Goal: Transaction & Acquisition: Purchase product/service

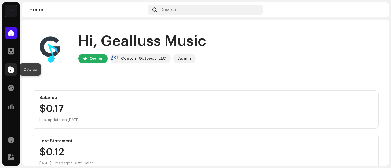
click at [11, 69] on span at bounding box center [11, 69] width 6 height 5
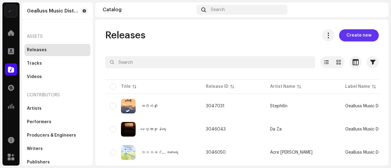
click at [355, 33] on span "Create new" at bounding box center [358, 35] width 25 height 12
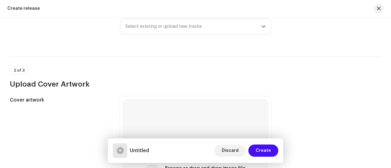
scroll to position [92, 0]
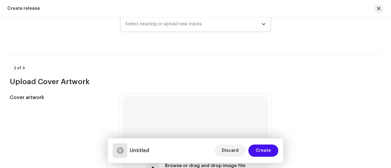
click at [163, 27] on span "Select existing or upload new tracks" at bounding box center [193, 23] width 136 height 15
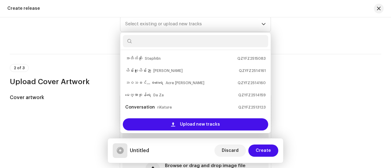
scroll to position [10, 0]
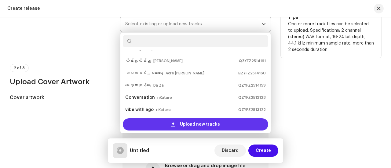
click at [190, 123] on span "Upload new tracks" at bounding box center [200, 124] width 40 height 12
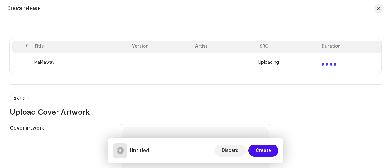
scroll to position [109, 0]
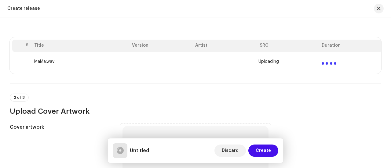
click at [170, 100] on div "2 of 3 Upload Cover Artwork" at bounding box center [195, 105] width 371 height 23
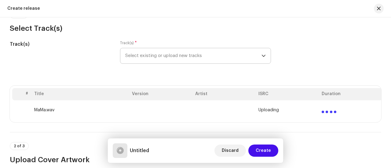
scroll to position [59, 0]
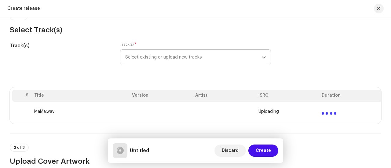
click at [155, 58] on span "Select existing or upload new tracks" at bounding box center [193, 57] width 136 height 15
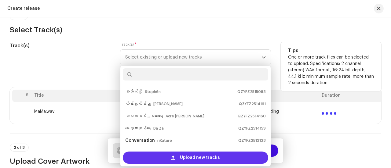
scroll to position [10, 0]
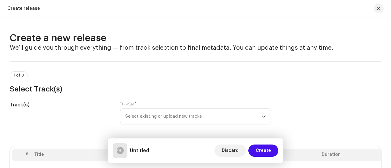
scroll to position [0, 0]
click at [178, 112] on span "Select existing or upload new tracks" at bounding box center [193, 116] width 136 height 15
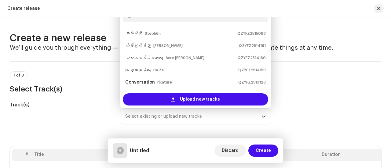
scroll to position [10, 0]
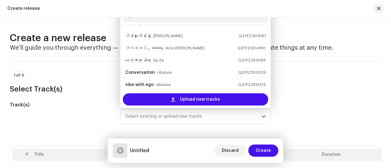
click at [94, 75] on div "1 of 3 Select Track(s)" at bounding box center [195, 82] width 371 height 23
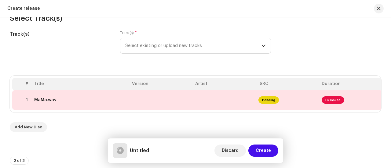
scroll to position [71, 0]
click at [130, 54] on div "Track(s) * Select existing or upload new tracks" at bounding box center [195, 45] width 151 height 31
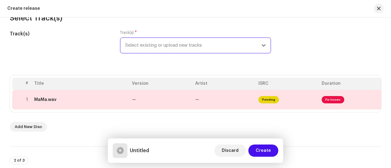
click at [133, 46] on span "Select existing or upload new tracks" at bounding box center [193, 45] width 136 height 15
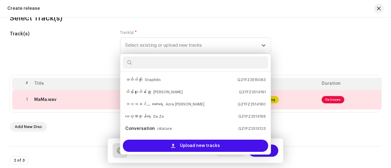
click at [104, 51] on div "Track(s)" at bounding box center [60, 45] width 100 height 31
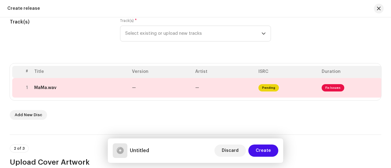
scroll to position [83, 0]
click at [132, 38] on span "Select existing or upload new tracks" at bounding box center [193, 33] width 136 height 15
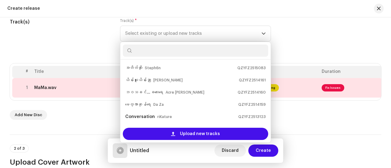
scroll to position [10, 0]
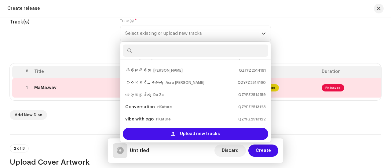
click at [87, 118] on div "Add New Disc" at bounding box center [195, 115] width 371 height 10
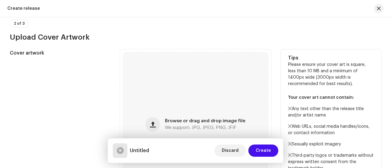
scroll to position [216, 0]
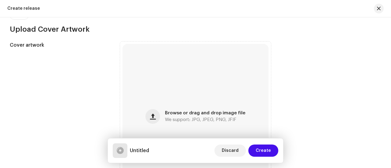
click at [56, 33] on h3 "Upload Cover Artwork" at bounding box center [195, 29] width 371 height 10
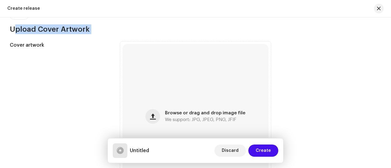
click at [56, 33] on h3 "Upload Cover Artwork" at bounding box center [195, 29] width 371 height 10
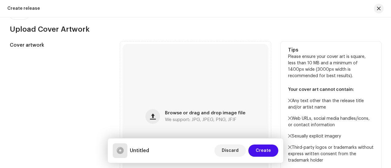
click at [27, 45] on h5 "Cover artwork" at bounding box center [60, 45] width 100 height 7
click at [117, 68] on div "Cover artwork Browse or drag and drop image file We support: JPG, JPEG, PNG, JF…" at bounding box center [195, 117] width 371 height 151
click at [172, 78] on div "Browse or drag and drop image file We support: JPG, JPEG, PNG, JFIF" at bounding box center [195, 117] width 146 height 146
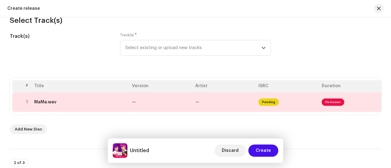
scroll to position [72, 0]
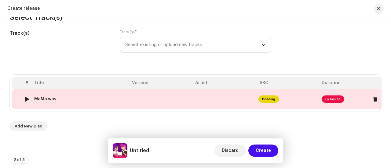
click at [179, 93] on td "—" at bounding box center [160, 99] width 63 height 20
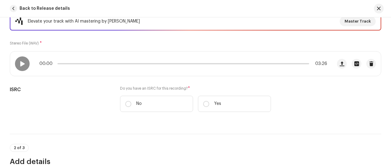
scroll to position [95, 0]
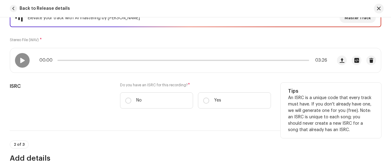
click at [167, 84] on label "Do you have an ISRC for this recording? *" at bounding box center [195, 85] width 151 height 5
click at [131, 101] on label "No" at bounding box center [156, 100] width 73 height 16
click at [131, 101] on input "No" at bounding box center [128, 101] width 6 height 6
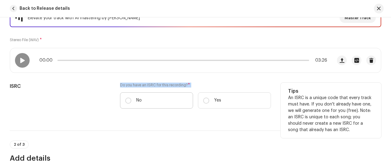
radio input "true"
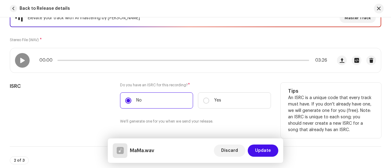
click at [101, 102] on div "ISRC" at bounding box center [60, 107] width 100 height 49
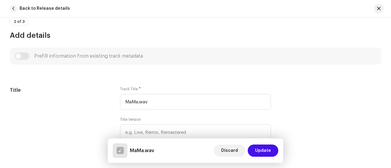
scroll to position [242, 0]
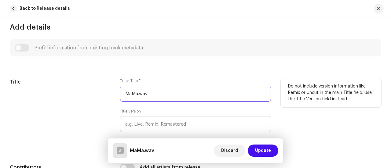
click at [161, 94] on input "MaMa.wav" at bounding box center [195, 94] width 151 height 16
type input "မမ"
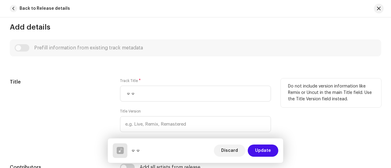
click at [157, 85] on div "Track Title * မမ" at bounding box center [195, 89] width 151 height 23
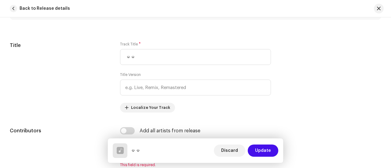
scroll to position [282, 0]
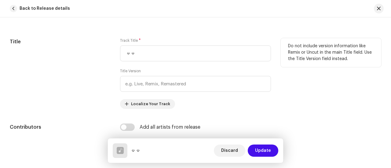
click at [124, 73] on label "Title Version" at bounding box center [130, 71] width 21 height 5
click at [147, 73] on div "Title Version" at bounding box center [195, 80] width 151 height 23
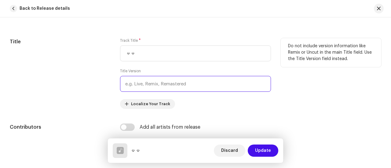
click at [148, 87] on input "text" at bounding box center [195, 84] width 151 height 16
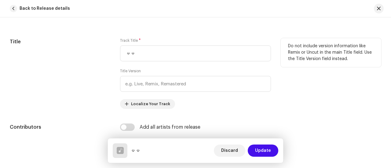
click at [153, 73] on div "Title Version" at bounding box center [195, 80] width 151 height 23
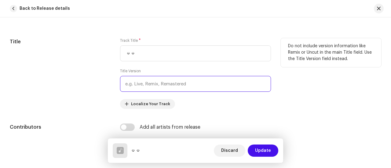
click at [150, 84] on input "text" at bounding box center [195, 84] width 151 height 16
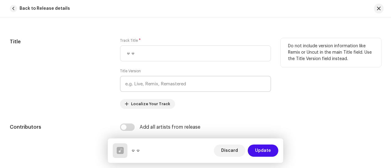
drag, startPoint x: 154, startPoint y: 74, endPoint x: 142, endPoint y: 82, distance: 14.1
click at [142, 82] on div "Title Version" at bounding box center [195, 80] width 151 height 23
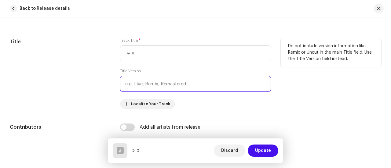
click at [142, 82] on input "text" at bounding box center [195, 84] width 151 height 16
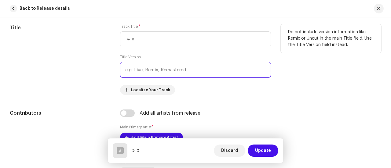
scroll to position [294, 0]
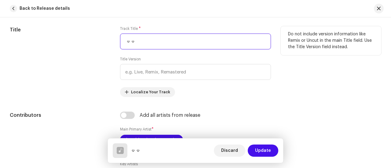
click at [142, 37] on input "မမ" at bounding box center [195, 42] width 151 height 16
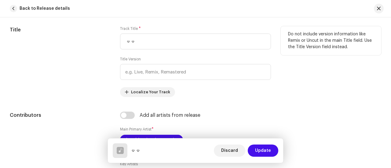
click at [103, 71] on div "Title" at bounding box center [60, 61] width 100 height 71
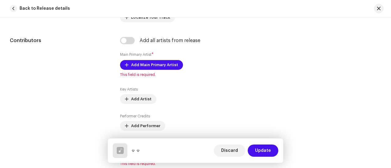
scroll to position [370, 0]
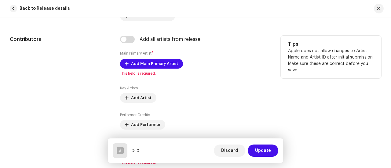
click at [132, 53] on small "Main Primary Artist" at bounding box center [135, 54] width 31 height 4
click at [103, 70] on div "Contributors" at bounding box center [60, 100] width 100 height 129
click at [147, 62] on span "Add Main Primary Artist" at bounding box center [154, 64] width 47 height 12
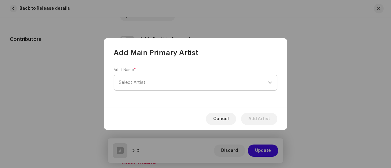
click at [168, 82] on span "Select Artist" at bounding box center [193, 82] width 149 height 15
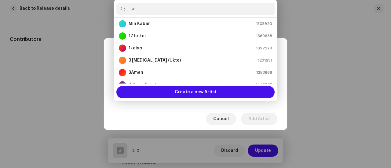
scroll to position [0, 0]
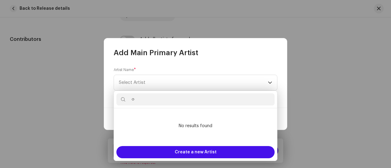
type input "ဇ"
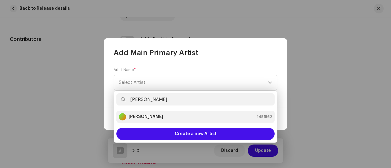
type input "[PERSON_NAME]"
click at [137, 117] on strong "[PERSON_NAME]" at bounding box center [146, 117] width 34 height 6
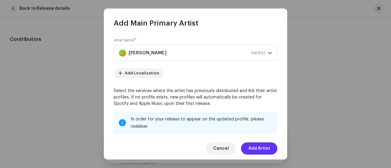
click at [256, 150] on span "Add Artist" at bounding box center [259, 149] width 22 height 12
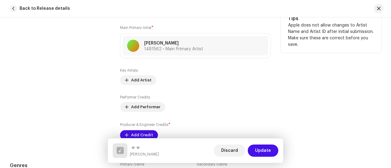
scroll to position [397, 0]
click at [132, 78] on span "Add Artist" at bounding box center [141, 80] width 20 height 12
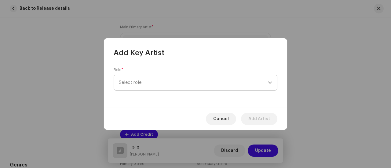
click at [131, 83] on span "Select role" at bounding box center [193, 82] width 149 height 15
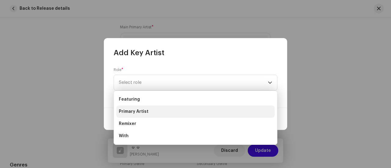
click at [144, 114] on span "Primary Artist" at bounding box center [134, 112] width 30 height 6
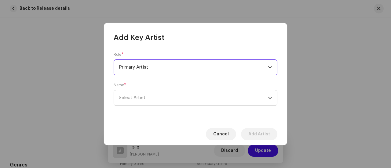
click at [161, 95] on span "Select Artist" at bounding box center [193, 97] width 149 height 15
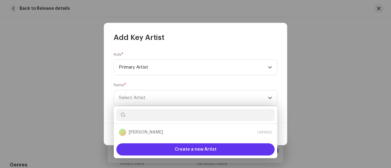
click at [194, 149] on span "Create a new Artist" at bounding box center [196, 149] width 42 height 12
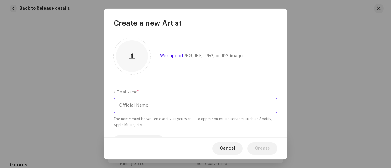
click at [157, 104] on input "text" at bounding box center [196, 106] width 164 height 16
paste input "H Day"
type input "H Day"
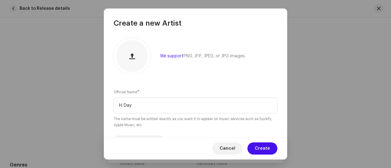
click at [136, 121] on small "The name must be written exactly as you want it to appear on music services suc…" at bounding box center [196, 122] width 164 height 12
click at [261, 151] on span "Create" at bounding box center [262, 149] width 15 height 12
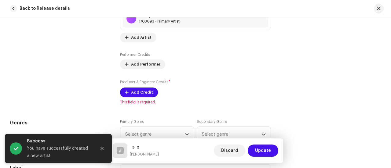
scroll to position [463, 0]
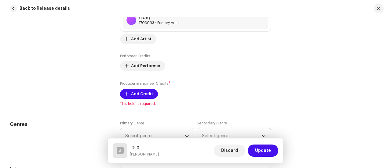
click at [135, 55] on label "Performer Credits" at bounding box center [135, 56] width 30 height 5
click at [95, 59] on div "Contributors" at bounding box center [60, 24] width 100 height 163
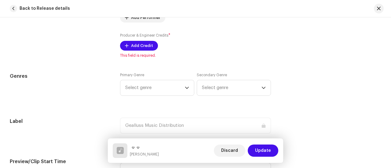
scroll to position [506, 0]
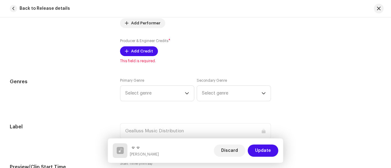
click at [141, 43] on small "Producer & Engineer Credits" at bounding box center [144, 41] width 48 height 4
click at [192, 50] on div "Producer & Engineer Credits * Add Credit" at bounding box center [195, 47] width 151 height 18
click at [141, 51] on span "Add Credit" at bounding box center [142, 51] width 22 height 12
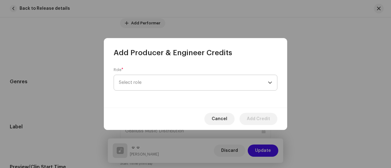
click at [165, 78] on span "Select role" at bounding box center [193, 82] width 149 height 15
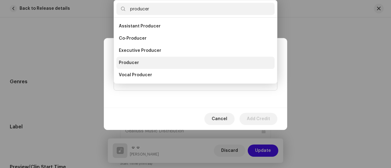
type input "producer"
click at [137, 62] on span "Producer" at bounding box center [129, 63] width 20 height 6
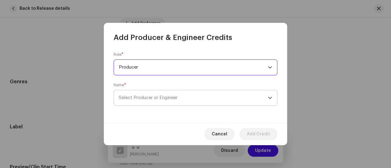
click at [162, 99] on span "Select Producer or Engineer" at bounding box center [148, 98] width 59 height 5
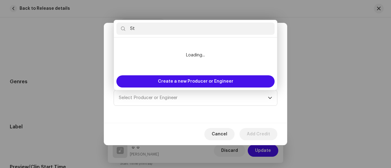
type input "S"
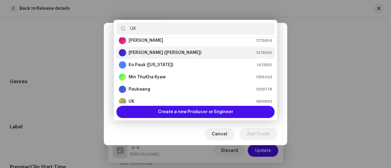
scroll to position [37, 0]
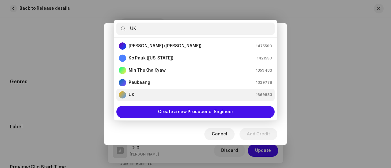
type input "UK"
click at [142, 93] on div "UK 1669883" at bounding box center [195, 94] width 153 height 7
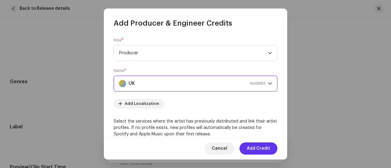
click at [254, 153] on span "Add Credit" at bounding box center [258, 149] width 23 height 12
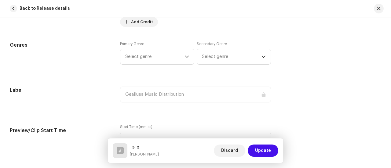
scroll to position [565, 0]
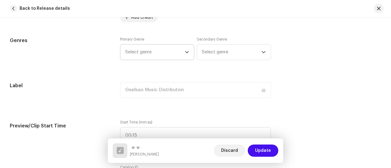
click at [141, 53] on span "Select genre" at bounding box center [155, 52] width 60 height 15
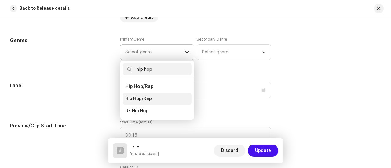
type input "hip hop"
click at [142, 100] on span "Hip Hop/Rap" at bounding box center [138, 99] width 27 height 6
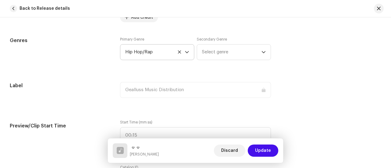
click at [131, 67] on div "Primary Genre Hip Hop/Rap Secondary Genre Select genre" at bounding box center [195, 52] width 151 height 31
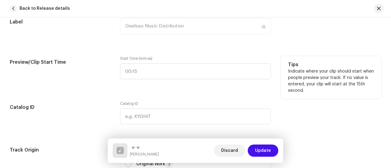
scroll to position [629, 0]
click at [136, 59] on label "Start Time (mm:ss)" at bounding box center [195, 58] width 151 height 5
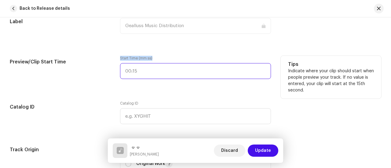
type input ":"
click at [164, 65] on input ":" at bounding box center [195, 71] width 151 height 16
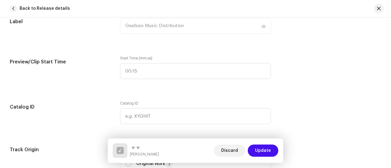
click at [177, 48] on div "Track details Complete the following to finalize your track. 1 of 3 Add Audio F…" at bounding box center [195, 90] width 391 height 1375
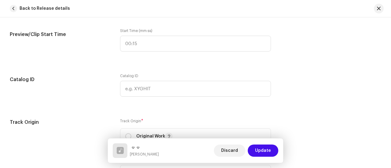
scroll to position [662, 0]
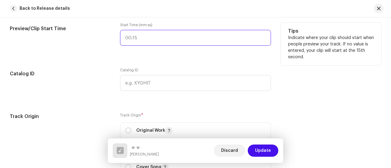
type input ":"
click at [128, 37] on input ":" at bounding box center [195, 38] width 151 height 16
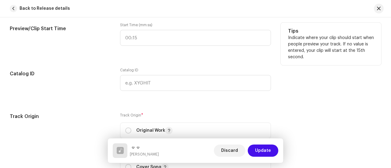
click at [119, 53] on div "Preview/Clip Start Time Start Time (mm:ss) Tips Indicate where your clip should…" at bounding box center [195, 38] width 371 height 31
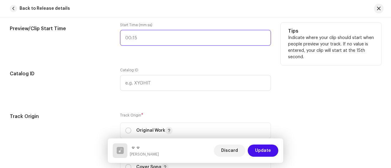
type input ":"
click at [126, 39] on input ":" at bounding box center [195, 38] width 151 height 16
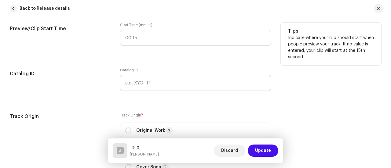
click at [122, 50] on div "Start Time (mm:ss)" at bounding box center [195, 38] width 151 height 31
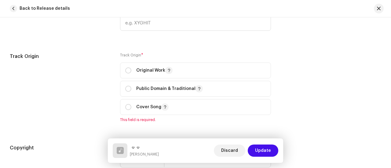
scroll to position [724, 0]
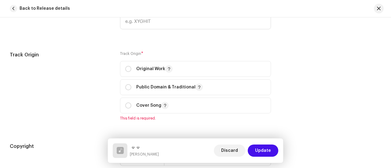
click at [128, 55] on label "Track Origin *" at bounding box center [195, 53] width 151 height 5
click at [152, 55] on label "Track Origin *" at bounding box center [195, 53] width 151 height 5
click at [142, 53] on span "*" at bounding box center [142, 54] width 2 height 4
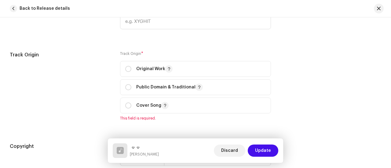
click at [149, 53] on label "Track Origin *" at bounding box center [195, 53] width 151 height 5
click at [151, 68] on p "Original Work" at bounding box center [154, 68] width 36 height 7
radio input "true"
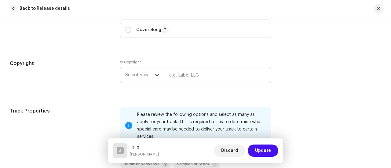
scroll to position [802, 0]
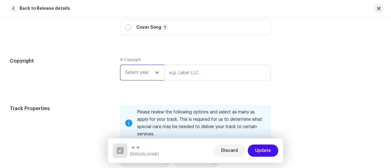
click at [141, 74] on span "Select year" at bounding box center [140, 72] width 30 height 15
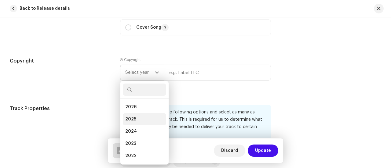
click at [136, 117] on li "2025" at bounding box center [144, 119] width 43 height 12
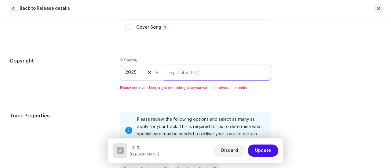
click at [197, 71] on input "text" at bounding box center [217, 73] width 107 height 16
click at [144, 69] on span "2025" at bounding box center [140, 72] width 30 height 15
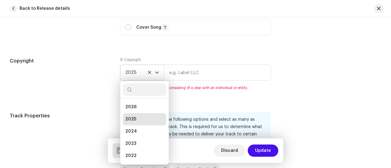
scroll to position [2, 0]
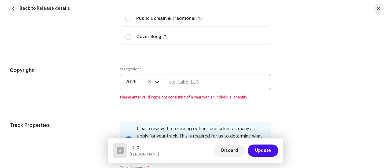
scroll to position [795, 0]
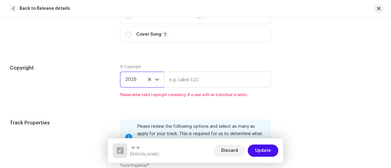
click at [135, 78] on span "2025" at bounding box center [140, 79] width 30 height 15
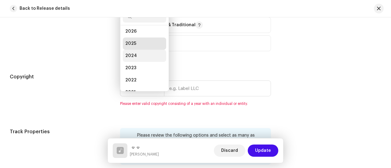
scroll to position [10, 0]
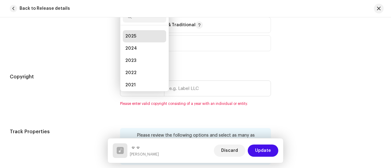
click at [136, 40] on li "2025" at bounding box center [144, 36] width 43 height 12
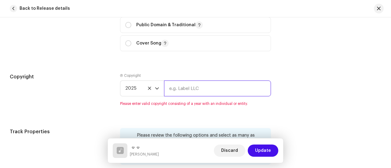
click at [180, 89] on input "text" at bounding box center [217, 89] width 107 height 16
type input "Gealluss Music Distribution"
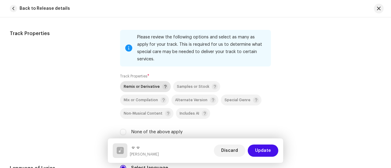
scroll to position [869, 0]
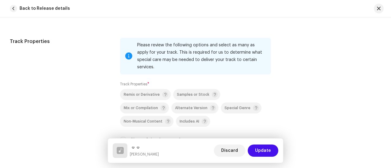
click at [130, 82] on label "Track Properties *" at bounding box center [134, 84] width 29 height 5
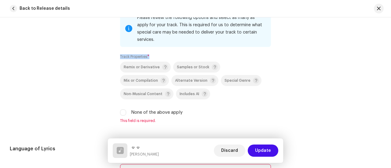
scroll to position [898, 0]
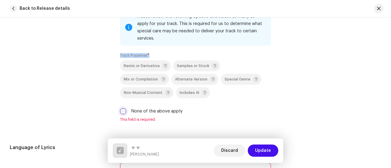
click at [122, 108] on input "None of the above apply" at bounding box center [123, 111] width 6 height 6
checkbox input "true"
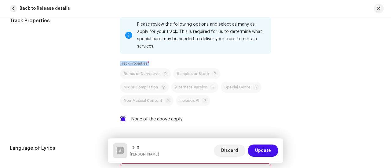
scroll to position [891, 0]
click at [203, 94] on p-selectbutton "Remix or Derivative Samples or Stock Mix or Compilation Alternate Version Speci…" at bounding box center [195, 87] width 151 height 38
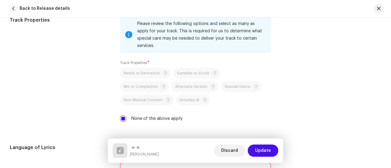
click at [109, 101] on div "Track Properties" at bounding box center [60, 72] width 100 height 113
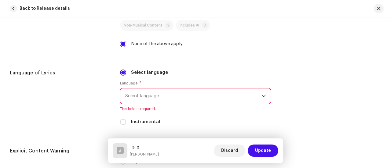
scroll to position [964, 0]
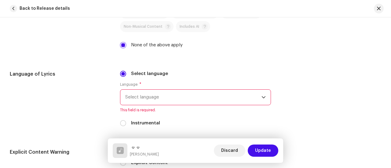
click at [35, 71] on h5 "Language of Lyrics" at bounding box center [60, 74] width 100 height 7
click at [75, 74] on div "Language of Lyrics" at bounding box center [60, 102] width 100 height 63
click at [143, 90] on span "Select language" at bounding box center [193, 97] width 136 height 15
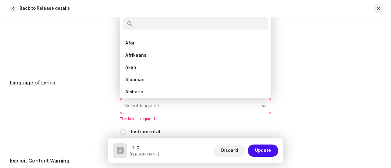
scroll to position [2, 0]
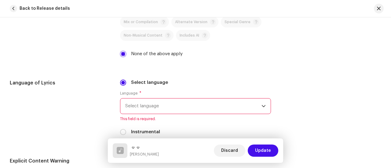
type input "u"
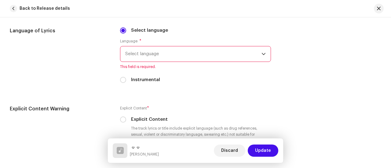
scroll to position [1020, 0]
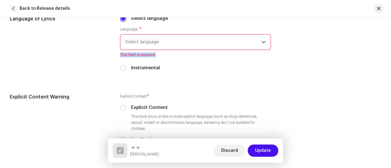
drag, startPoint x: 160, startPoint y: 46, endPoint x: 160, endPoint y: 37, distance: 8.5
click at [160, 37] on div "Language * Select language This field is required." at bounding box center [195, 42] width 151 height 31
click at [160, 37] on span "Select language" at bounding box center [193, 41] width 136 height 15
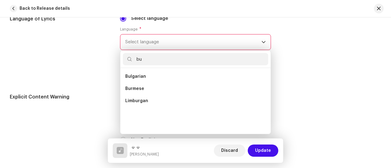
scroll to position [0, 0]
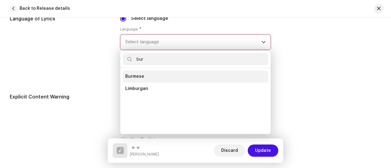
type input "bur"
click at [132, 74] on span "Burmese" at bounding box center [134, 77] width 19 height 6
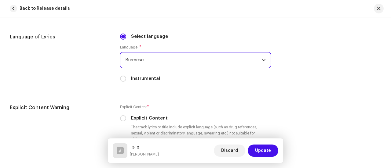
scroll to position [1015, 0]
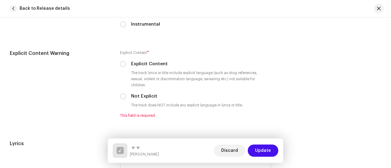
scroll to position [1062, 0]
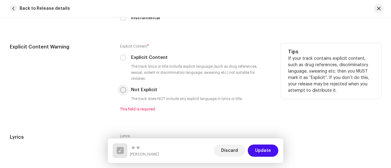
click at [124, 87] on input "Not Explicit" at bounding box center [123, 90] width 6 height 6
radio input "true"
click at [121, 55] on input "Explicit Content" at bounding box center [123, 58] width 6 height 6
radio input "true"
click at [122, 87] on input "Not Explicit" at bounding box center [123, 90] width 6 height 6
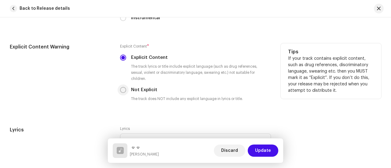
radio input "true"
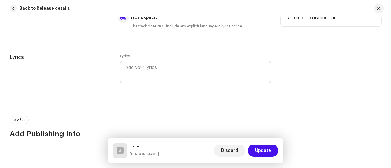
scroll to position [1136, 0]
drag, startPoint x: 63, startPoint y: 52, endPoint x: 161, endPoint y: 63, distance: 99.1
click at [161, 63] on div "Lyrics Lyrics" at bounding box center [195, 72] width 371 height 38
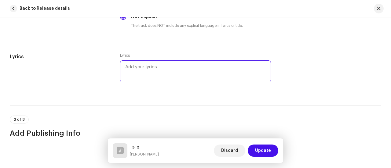
click at [161, 63] on textarea at bounding box center [195, 71] width 151 height 22
paste textarea "lorဲ့ipားdံsေးaှာcေaျe်sို့dါ eိt်iောu်la်eုd်းmေးal်enimadm veni qေးnိe်uာ laာ…"
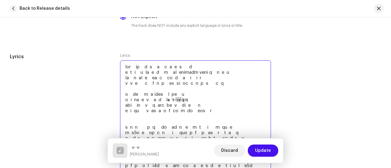
scroll to position [1328, 0]
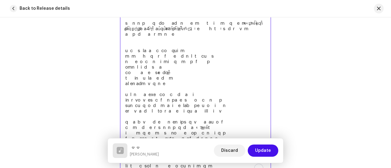
type textarea "lorဲ့ipားdံsေးaှာcေaျe်sို့dါ eိt်iောu်la်eုd်းmေးal်enimadm veni qေးnိe်uာ laာ…"
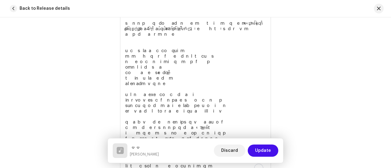
click at [100, 67] on div "Lyrics" at bounding box center [60, 23] width 100 height 325
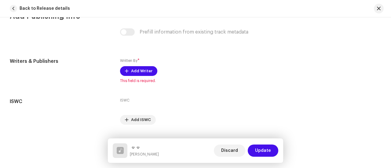
scroll to position [1550, 0]
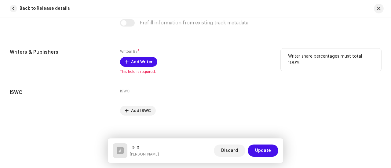
click at [127, 49] on label "Written By *" at bounding box center [130, 52] width 20 height 6
click at [159, 49] on div "Written By * Add Writer This field is required." at bounding box center [195, 62] width 151 height 26
click at [139, 59] on span "Add Writer" at bounding box center [141, 62] width 21 height 12
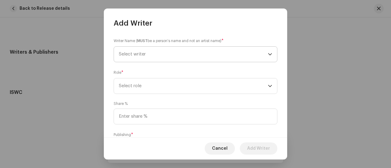
click at [132, 55] on span "Select writer" at bounding box center [132, 54] width 27 height 5
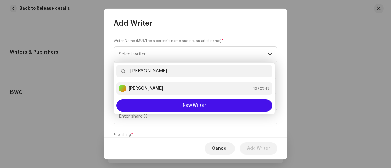
type input "[PERSON_NAME]"
click at [137, 92] on li "[PERSON_NAME] 1372949" at bounding box center [194, 88] width 156 height 12
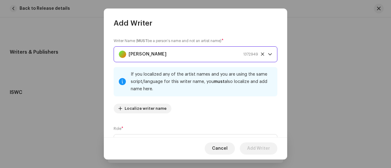
click at [185, 99] on div "Writer Name ( MUST be a person's name and not an artist name) * [PERSON_NAME] 1…" at bounding box center [196, 78] width 164 height 81
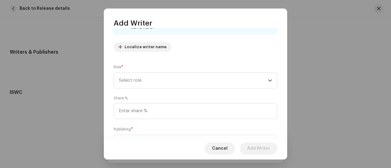
scroll to position [64, 0]
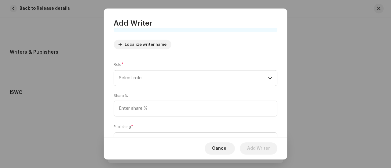
click at [157, 78] on span "Select role" at bounding box center [193, 78] width 149 height 15
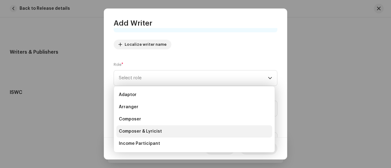
click at [154, 129] on span "Composer & Lyricist" at bounding box center [140, 132] width 43 height 6
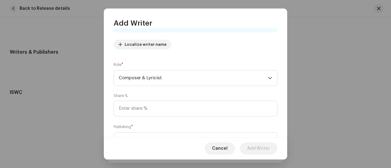
scroll to position [92, 0]
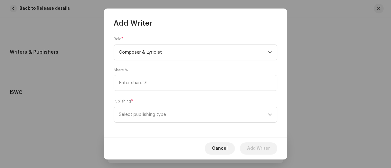
click at [139, 95] on div "Writer Name ( MUST be a person's name and not an artist name) * [PERSON_NAME] 1…" at bounding box center [195, 83] width 183 height 110
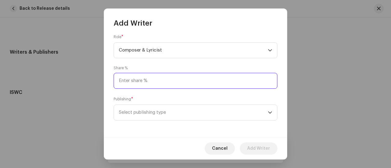
click at [146, 88] on input at bounding box center [196, 81] width 164 height 16
type input "50.00"
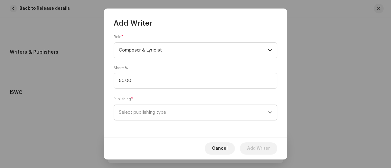
click at [142, 111] on span "Select publishing type" at bounding box center [193, 112] width 149 height 15
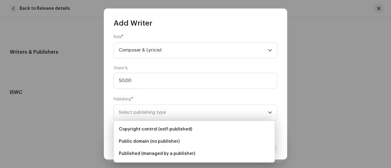
click at [143, 95] on div "Writer Name ( MUST be a person's name and not an artist name) * [PERSON_NAME] 1…" at bounding box center [195, 83] width 183 height 110
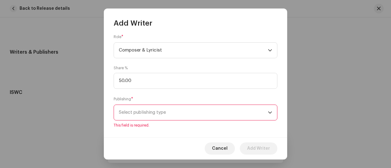
click at [154, 114] on span "Select publishing type" at bounding box center [193, 112] width 149 height 15
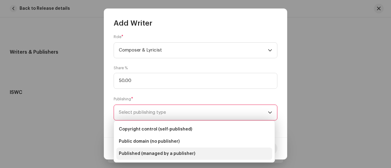
click at [186, 154] on span "Published (managed by a publisher)" at bounding box center [157, 154] width 76 height 6
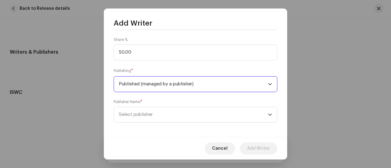
scroll to position [123, 0]
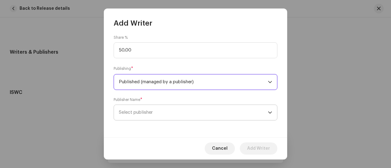
click at [140, 110] on span "Select publisher" at bounding box center [193, 112] width 149 height 15
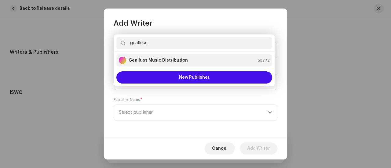
type input "gealluss"
click at [205, 58] on div "Gealluss Music Distribution 53772" at bounding box center [194, 60] width 151 height 7
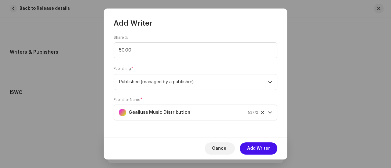
click at [211, 126] on div "Writer Name ( MUST be a person's name and not an artist name) * [PERSON_NAME] 1…" at bounding box center [195, 83] width 183 height 110
click at [253, 146] on span "Add Writer" at bounding box center [258, 149] width 23 height 12
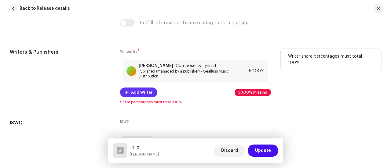
click at [144, 89] on span "Add Writer" at bounding box center [141, 92] width 21 height 12
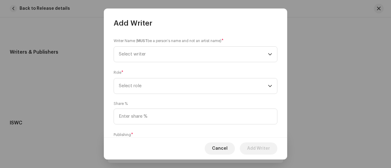
click at [167, 42] on small "Writer Name ( MUST be a person's name and not an artist name)" at bounding box center [168, 41] width 108 height 6
click at [147, 40] on small "Writer Name ( MUST be a person's name and not an artist name)" at bounding box center [168, 41] width 108 height 6
click at [141, 40] on strong "MUST" at bounding box center [142, 41] width 10 height 4
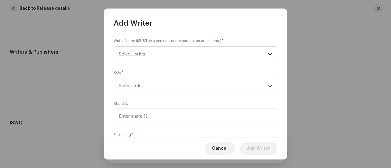
click at [141, 40] on strong "MUST" at bounding box center [142, 41] width 10 height 4
click at [151, 40] on small "Writer Name ( MUST be a person's name and not an artist name)" at bounding box center [168, 41] width 108 height 6
click at [189, 40] on small "Writer Name ( MUST be a person's name and not an artist name)" at bounding box center [168, 41] width 108 height 6
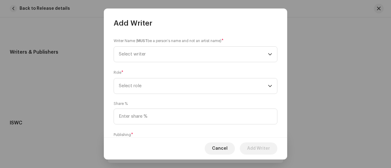
click at [204, 42] on small "Writer Name ( MUST be a person's name and not an artist name)" at bounding box center [168, 41] width 108 height 6
click at [230, 40] on div "Writer Name ( MUST be a person's name and not an artist name) * Select writer" at bounding box center [196, 50] width 164 height 24
click at [230, 55] on span "Select writer" at bounding box center [193, 54] width 149 height 15
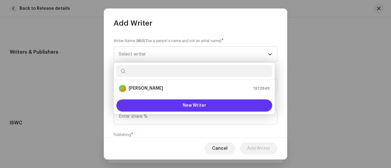
click at [200, 105] on span "New Writer" at bounding box center [195, 105] width 24 height 4
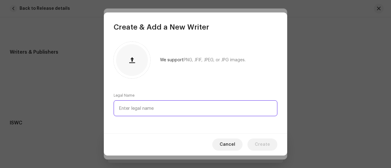
click at [155, 104] on input "text" at bounding box center [196, 108] width 164 height 16
type input "a"
type input "H Day"
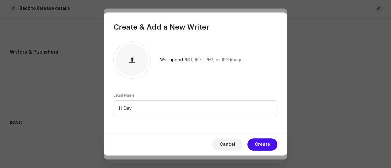
click at [218, 84] on div "We support PNG, JFIF, JPEG, or JPG images. Legal Name H Day" at bounding box center [195, 82] width 183 height 101
click at [264, 145] on span "Create" at bounding box center [262, 145] width 15 height 12
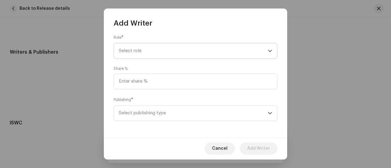
scroll to position [92, 0]
click at [157, 48] on span "Select role" at bounding box center [193, 50] width 149 height 15
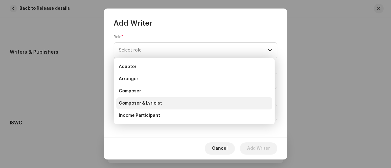
click at [148, 105] on span "Composer & Lyricist" at bounding box center [140, 103] width 43 height 6
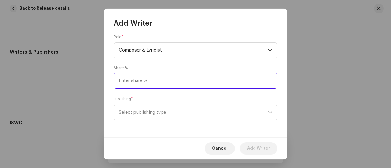
click at [145, 73] on input at bounding box center [196, 81] width 164 height 16
type input "50.00"
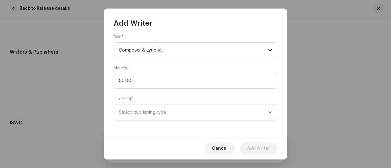
click at [146, 107] on span "Select publishing type" at bounding box center [193, 112] width 149 height 15
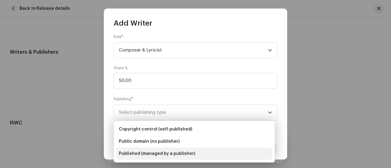
click at [153, 158] on li "Published (managed by a publisher)" at bounding box center [194, 154] width 156 height 12
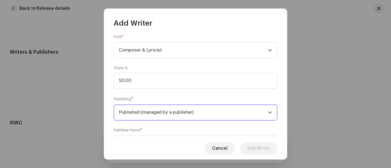
scroll to position [123, 0]
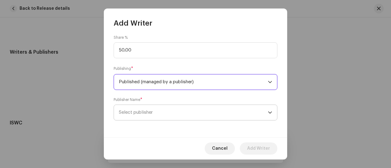
click at [158, 109] on span "Select publisher" at bounding box center [193, 112] width 149 height 15
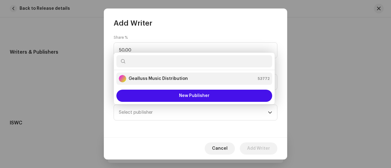
click at [155, 81] on strong "Gealluss Music Distribution" at bounding box center [158, 79] width 59 height 6
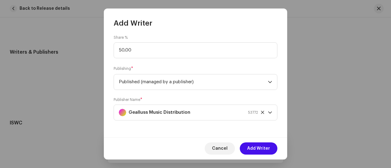
click at [229, 138] on div "Cancel Add Writer" at bounding box center [195, 148] width 183 height 22
click at [252, 145] on span "Add Writer" at bounding box center [258, 149] width 23 height 12
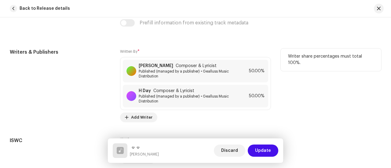
scroll to position [1598, 0]
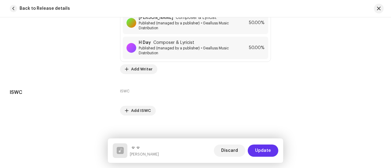
click at [259, 151] on span "Update" at bounding box center [263, 151] width 16 height 12
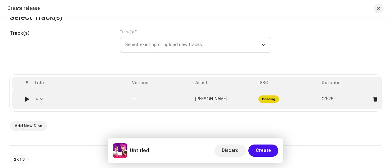
click at [258, 95] on td "Pending" at bounding box center [287, 99] width 63 height 20
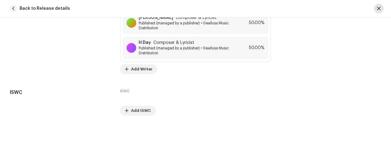
click at [377, 9] on span "button" at bounding box center [379, 8] width 4 height 5
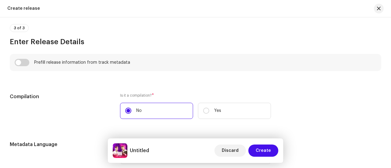
scroll to position [387, 0]
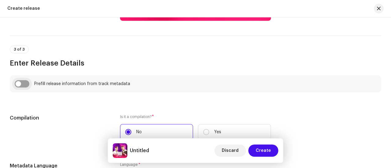
click at [24, 85] on input "checkbox" at bounding box center [22, 83] width 15 height 7
checkbox input "true"
type input "မမ"
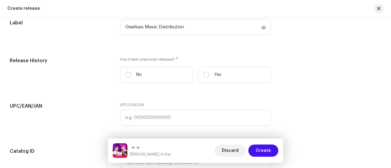
scroll to position [943, 0]
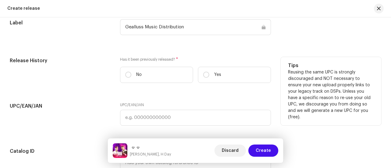
click at [141, 62] on label "Has it been previously released? *" at bounding box center [195, 59] width 151 height 5
click at [113, 60] on div "Release History Has it been previously released? * No Yes Tips Reusing the same…" at bounding box center [195, 72] width 371 height 31
click at [150, 74] on label "No" at bounding box center [156, 75] width 73 height 16
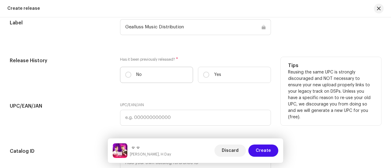
click at [131, 74] on input "No" at bounding box center [128, 75] width 6 height 6
radio input "true"
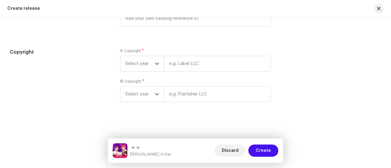
scroll to position [1091, 0]
click at [134, 56] on span "Select year" at bounding box center [140, 63] width 30 height 15
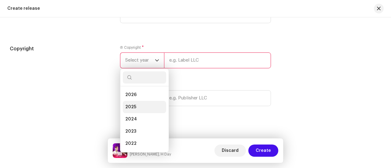
click at [135, 106] on li "2025" at bounding box center [144, 107] width 43 height 12
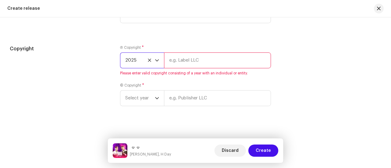
click at [138, 111] on div "Ⓟ Copyright * 2025 Please enter valid copyright consisting of a year with an in…" at bounding box center [195, 79] width 151 height 68
click at [139, 101] on span "Select year" at bounding box center [140, 98] width 30 height 15
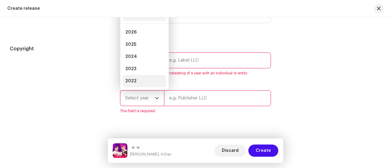
scroll to position [10, 0]
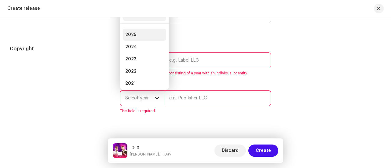
click at [138, 40] on li "2025" at bounding box center [144, 35] width 43 height 12
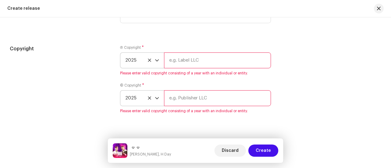
click at [173, 58] on input "text" at bounding box center [217, 61] width 107 height 16
type input "Gealluss Music Distribution"
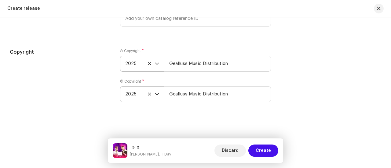
click at [205, 80] on div "© Copyright * 2025 Gealluss Music Distribution" at bounding box center [195, 90] width 151 height 23
click at [172, 61] on input "Gealluss Music Distribution" at bounding box center [217, 64] width 107 height 16
click at [270, 122] on div "Create a new release We’ll guide you through everything — from track selection …" at bounding box center [195, 92] width 391 height 151
click at [265, 147] on span "Create" at bounding box center [263, 151] width 15 height 12
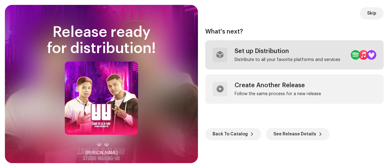
click at [288, 52] on div "Set up Distribution" at bounding box center [287, 51] width 106 height 7
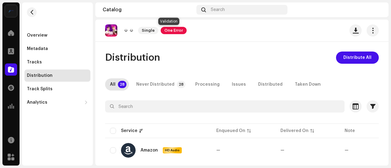
click at [163, 31] on span "One Error" at bounding box center [174, 30] width 26 height 7
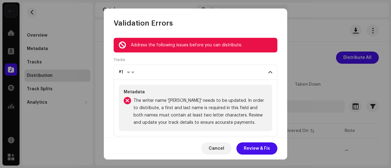
click at [172, 100] on span "The writer name '[PERSON_NAME]' needs to be updated. In order to distribute, a …" at bounding box center [200, 111] width 134 height 29
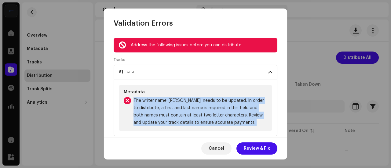
click at [172, 100] on span "The writer name '[PERSON_NAME]' needs to be updated. In order to distribute, a …" at bounding box center [200, 111] width 134 height 29
click at [179, 100] on span "The writer name '[PERSON_NAME]' needs to be updated. In order to distribute, a …" at bounding box center [200, 111] width 134 height 29
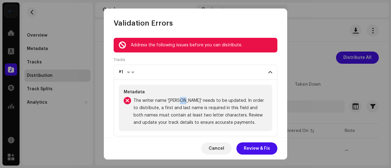
click at [179, 100] on span "The writer name '[PERSON_NAME]' needs to be updated. In order to distribute, a …" at bounding box center [200, 111] width 134 height 29
click at [251, 150] on span "Review & Fix" at bounding box center [257, 149] width 26 height 12
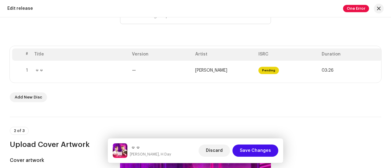
scroll to position [111, 0]
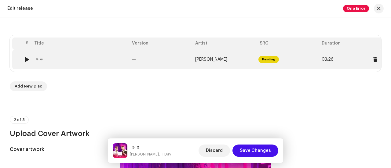
click at [236, 60] on td "[PERSON_NAME]" at bounding box center [224, 60] width 63 height 20
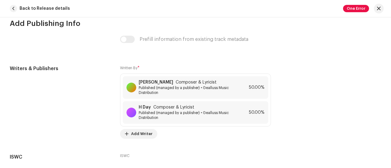
scroll to position [1598, 0]
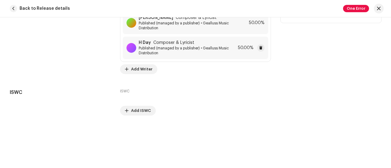
click at [212, 46] on span "Published (managed by a publisher) • Gealluss Music Distribution" at bounding box center [187, 51] width 97 height 10
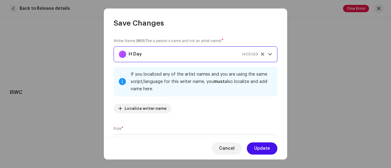
click at [180, 55] on div "H Day 1405069" at bounding box center [188, 54] width 139 height 15
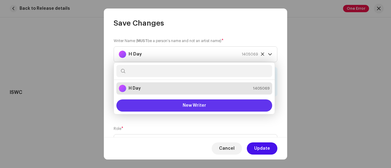
click at [180, 106] on button "New Writer" at bounding box center [194, 106] width 156 height 12
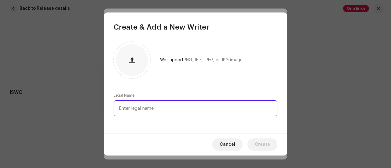
click at [157, 106] on input "text" at bounding box center [196, 108] width 164 height 16
type input "ံ"
type input "H. Day"
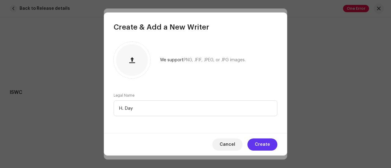
click at [263, 143] on span "Create" at bounding box center [262, 145] width 15 height 12
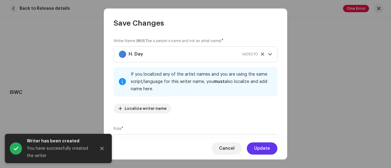
click at [261, 143] on span "Update" at bounding box center [262, 149] width 16 height 12
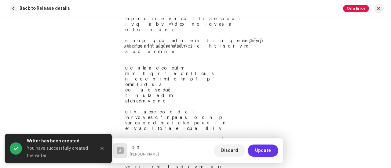
click at [264, 152] on span "Update" at bounding box center [263, 151] width 16 height 12
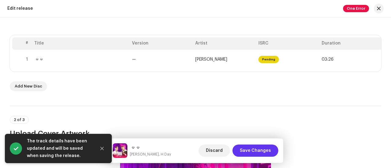
click at [256, 148] on span "Save Changes" at bounding box center [255, 151] width 31 height 12
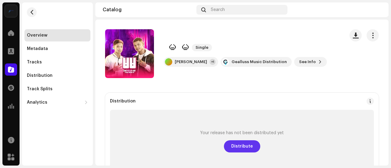
click at [240, 145] on span "Distribute" at bounding box center [242, 146] width 22 height 12
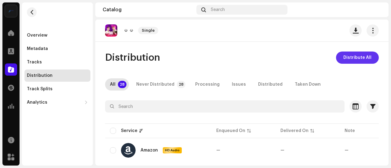
click at [350, 59] on span "Distribute All" at bounding box center [357, 58] width 28 height 12
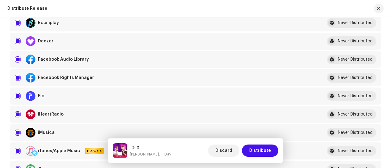
scroll to position [183, 0]
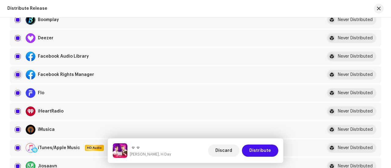
click at [16, 74] on input "checkbox" at bounding box center [18, 75] width 6 height 6
checkbox input "false"
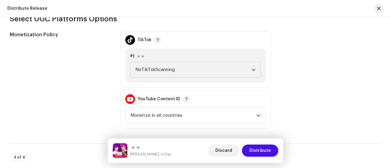
scroll to position [658, 0]
click at [154, 69] on span "NoTikTokScanning" at bounding box center [193, 69] width 116 height 15
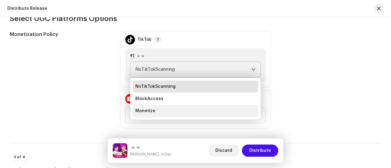
click at [148, 110] on span "Monetize" at bounding box center [145, 111] width 20 height 6
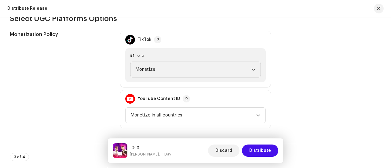
click at [125, 79] on div "#1 မမ Monetize" at bounding box center [195, 65] width 140 height 34
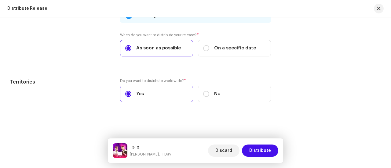
scroll to position [982, 0]
click at [267, 151] on span "Distribute" at bounding box center [260, 151] width 22 height 12
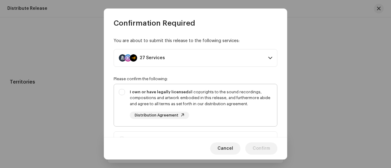
scroll to position [0, 0]
click at [118, 98] on div "I own or have legally licensed all copyrights to the sound recordings, composit…" at bounding box center [195, 104] width 163 height 40
checkbox input "true"
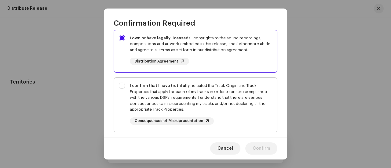
click at [124, 86] on div "I confirm that I have truthfully indicated the Track Origin and Track Propertie…" at bounding box center [195, 104] width 163 height 52
checkbox input "true"
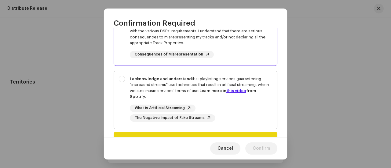
click at [120, 78] on div "I acknowledge and understand that playlisting services guaranteeing "increased …" at bounding box center [195, 99] width 163 height 56
checkbox input "true"
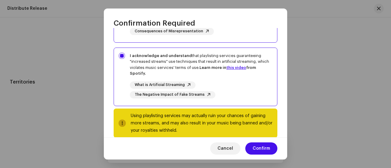
scroll to position [154, 0]
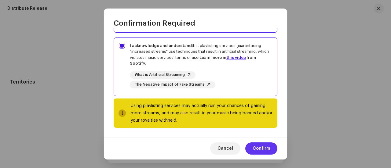
click at [260, 150] on span "Confirm" at bounding box center [260, 149] width 17 height 12
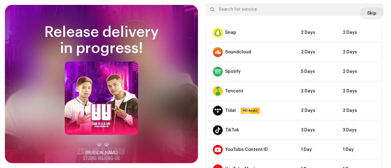
scroll to position [396, 0]
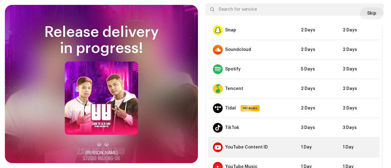
click at [299, 149] on td "1 Day" at bounding box center [317, 148] width 42 height 20
click at [300, 142] on td "1 Day" at bounding box center [317, 148] width 42 height 20
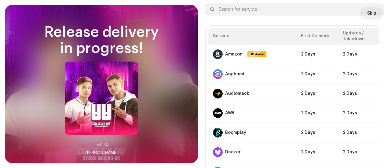
scroll to position [43, 0]
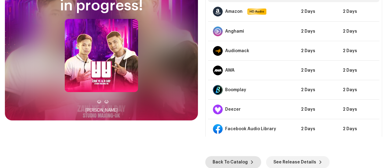
click at [223, 161] on span "Back To Catalog" at bounding box center [229, 162] width 35 height 12
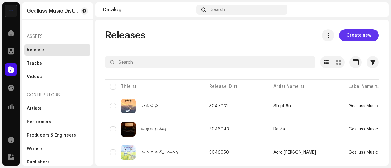
click at [346, 33] on span "Create new" at bounding box center [358, 35] width 25 height 12
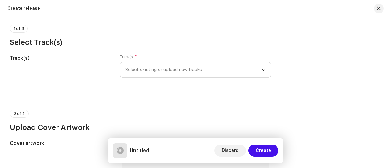
scroll to position [69, 0]
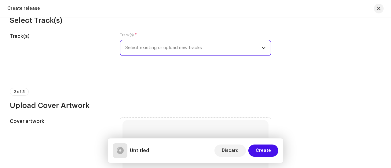
click at [163, 46] on span "Select existing or upload new tracks" at bounding box center [193, 47] width 136 height 15
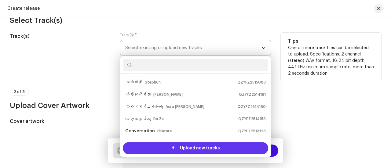
click at [171, 148] on span at bounding box center [173, 148] width 4 height 5
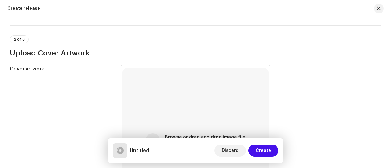
scroll to position [171, 0]
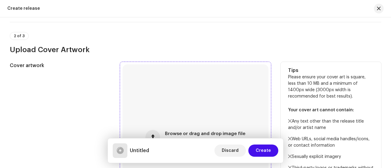
click at [170, 109] on div "Browse or drag and drop image file We support: JPG, JPEG, PNG, JFIF" at bounding box center [195, 137] width 146 height 146
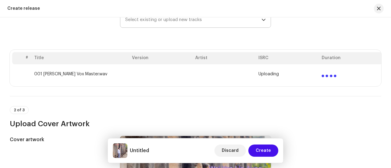
scroll to position [97, 0]
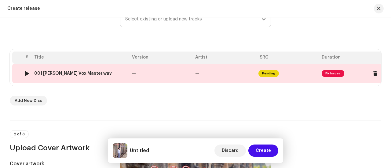
click at [177, 73] on td "—" at bounding box center [160, 74] width 63 height 20
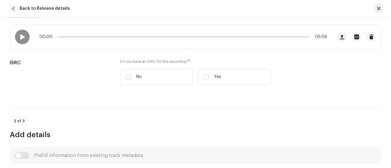
scroll to position [123, 0]
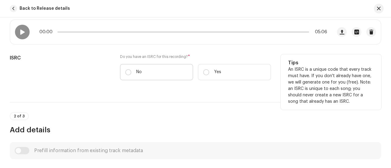
click at [158, 67] on label "No" at bounding box center [156, 72] width 73 height 16
click at [131, 69] on input "No" at bounding box center [128, 72] width 6 height 6
radio input "true"
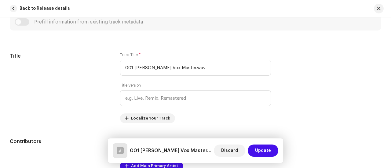
scroll to position [268, 0]
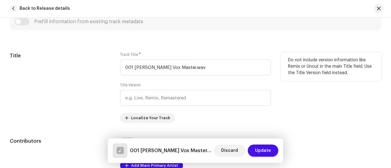
click at [377, 64] on div "Do not include version information like Remix or Uncut in the main Title field.…" at bounding box center [331, 66] width 100 height 29
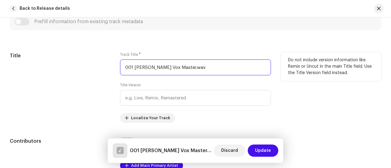
click at [238, 65] on input "001 [PERSON_NAME] Vox Master.wav" at bounding box center [195, 68] width 151 height 16
paste input "ကောင်းမြတ်ခြင်းမင်္ဂလာ"
type input "ကောင်းမြတ်ခြင်းမင်္ဂလာ"
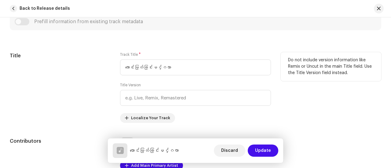
click at [169, 82] on div "Track Title * ကောင်းမြတ်ခြင်းမင်္ဂလာ Title Version Localize Your Track" at bounding box center [195, 87] width 151 height 71
click at [58, 84] on div "Title" at bounding box center [60, 87] width 100 height 71
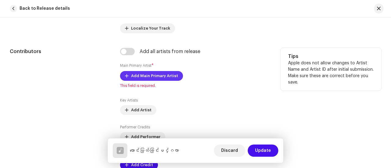
scroll to position [358, 0]
click at [163, 77] on span "Add Main Primary Artist" at bounding box center [154, 76] width 47 height 12
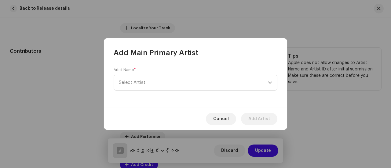
click at [163, 77] on span "Select Artist" at bounding box center [193, 82] width 149 height 15
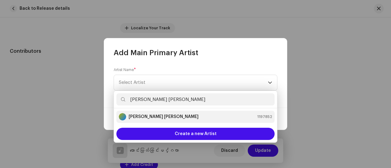
type input "[PERSON_NAME] [PERSON_NAME]"
click at [150, 117] on strong "[PERSON_NAME] [PERSON_NAME]" at bounding box center [164, 117] width 70 height 6
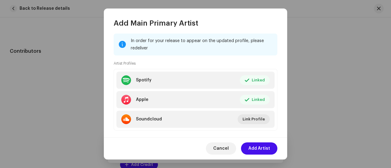
scroll to position [0, 0]
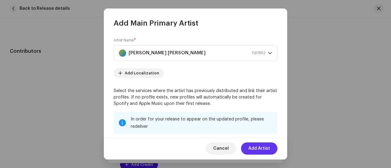
click at [253, 146] on span "Add Artist" at bounding box center [259, 149] width 22 height 12
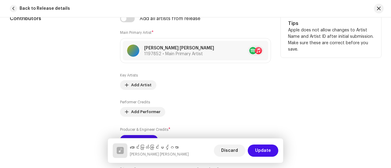
scroll to position [391, 0]
click at [139, 88] on span "Add Artist" at bounding box center [141, 85] width 20 height 12
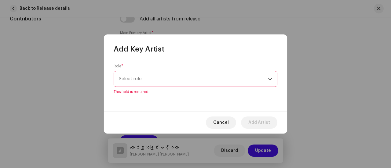
drag, startPoint x: 144, startPoint y: 74, endPoint x: 145, endPoint y: 80, distance: 6.0
click at [145, 80] on div "Role * Select role This field is required." at bounding box center [196, 79] width 164 height 31
click at [145, 80] on span "Select role" at bounding box center [193, 78] width 149 height 15
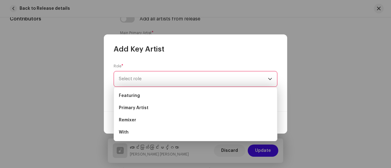
click at [189, 59] on div "Role * Select role This field is required." at bounding box center [195, 82] width 183 height 57
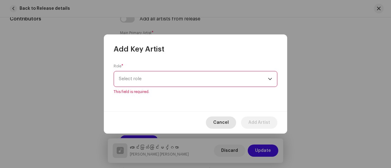
click at [213, 119] on button "Cancel" at bounding box center [221, 123] width 30 height 12
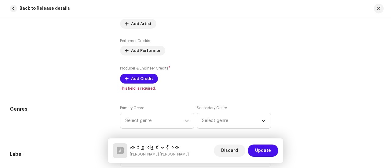
scroll to position [455, 0]
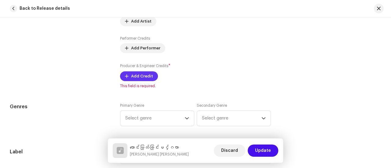
click at [131, 75] on span "Add Credit" at bounding box center [142, 76] width 22 height 12
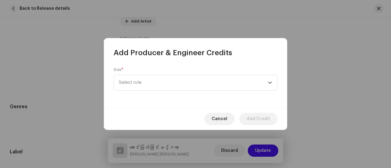
click at [146, 74] on div "Role * Select role" at bounding box center [196, 78] width 164 height 23
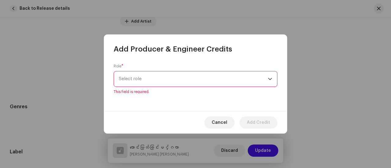
click at [148, 81] on span "Select role" at bounding box center [193, 78] width 149 height 15
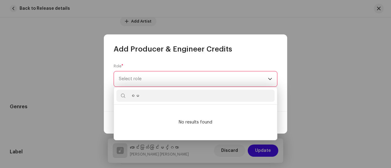
type input "စ"
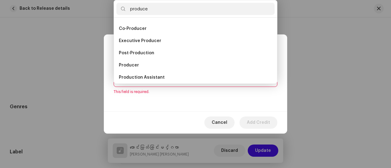
scroll to position [0, 0]
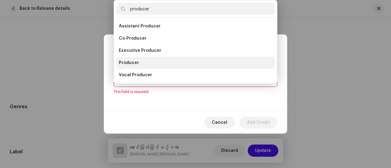
type input "producer"
click at [145, 58] on li "Producer" at bounding box center [195, 63] width 158 height 12
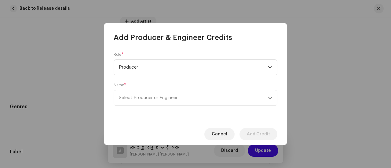
click at [167, 79] on form "Role * Producer Name * Select Producer or Engineer" at bounding box center [196, 79] width 164 height 54
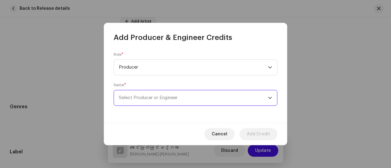
click at [146, 99] on span "Select Producer or Engineer" at bounding box center [148, 98] width 59 height 5
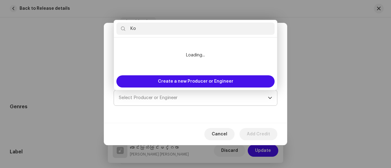
type input "K"
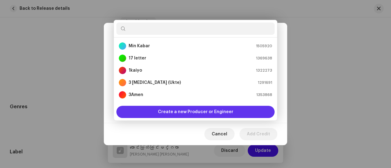
click at [164, 114] on span "Create a new Producer or Engineer" at bounding box center [195, 112] width 75 height 12
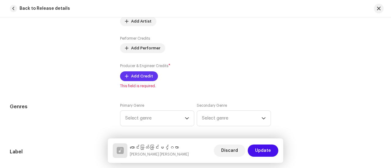
click at [136, 80] on span "Add Credit" at bounding box center [142, 76] width 22 height 12
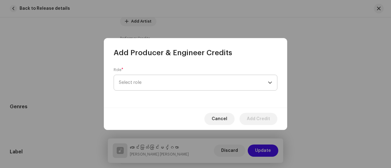
click at [175, 82] on span "Select role" at bounding box center [193, 82] width 149 height 15
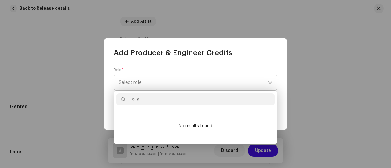
type input "စ"
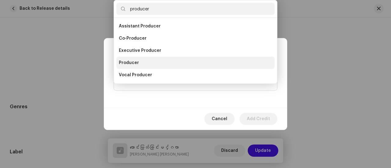
type input "producer"
click at [135, 63] on span "Producer" at bounding box center [129, 63] width 20 height 6
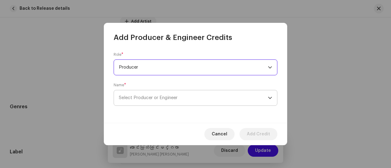
click at [166, 98] on span "Select Producer or Engineer" at bounding box center [148, 98] width 59 height 5
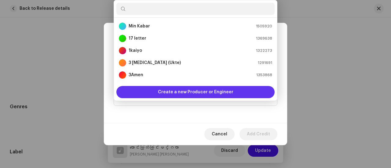
click at [172, 95] on span "Create a new Producer or Engineer" at bounding box center [195, 92] width 75 height 12
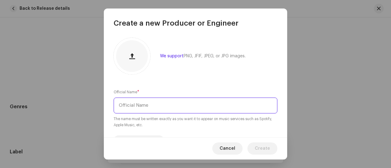
click at [180, 104] on input "text" at bounding box center [196, 106] width 164 height 16
type input "J"
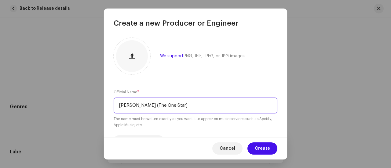
type input "[PERSON_NAME] (The One Star)"
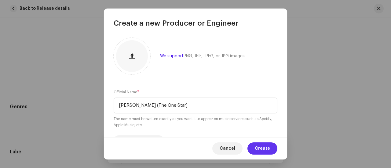
click at [258, 150] on span "Create" at bounding box center [262, 149] width 15 height 12
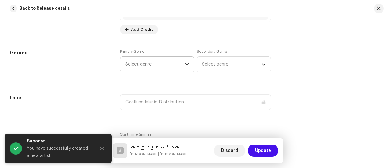
scroll to position [528, 0]
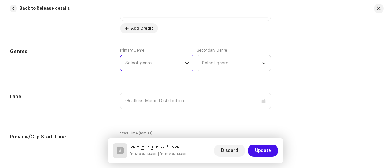
click at [168, 63] on span "Select genre" at bounding box center [155, 63] width 60 height 15
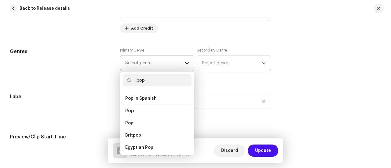
scroll to position [212, 0]
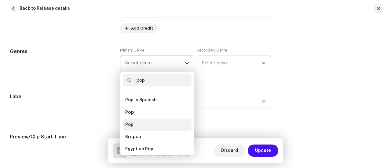
type input "pop"
click at [131, 122] on span "Pop" at bounding box center [129, 125] width 8 height 6
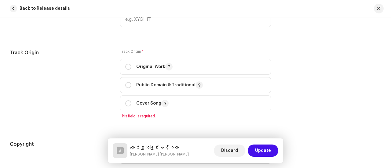
scroll to position [704, 0]
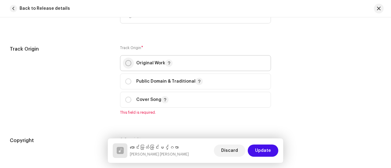
click at [129, 65] on input "radio" at bounding box center [128, 63] width 6 height 6
radio input "true"
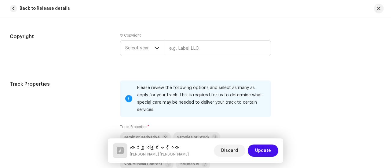
scroll to position [806, 0]
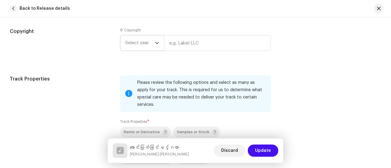
click at [138, 42] on span "Select year" at bounding box center [140, 42] width 30 height 15
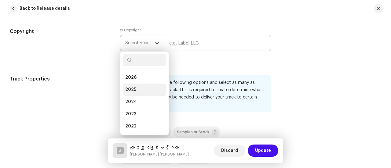
click at [134, 90] on span "2025" at bounding box center [130, 90] width 11 height 6
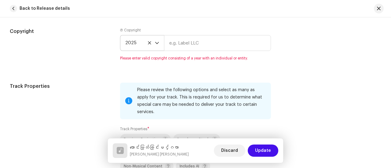
click at [165, 68] on div "Ⓟ Copyright 2025 Please enter valid copyright consisting of a year with an indi…" at bounding box center [195, 48] width 151 height 40
click at [178, 45] on input "text" at bounding box center [217, 43] width 107 height 16
type input "Gealluss Music Distribution"
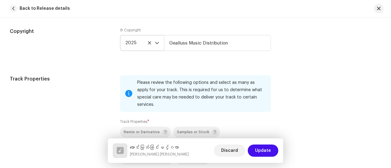
click at [188, 55] on div "Ⓟ Copyright 2025 Gealluss Music Distribution" at bounding box center [195, 44] width 151 height 33
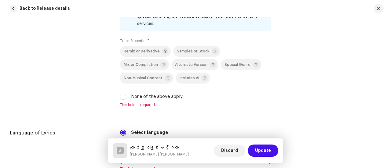
scroll to position [892, 0]
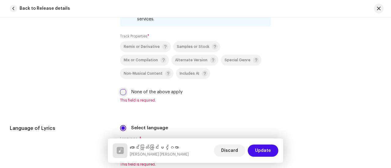
click at [124, 89] on input "None of the above apply" at bounding box center [123, 92] width 6 height 6
checkbox input "true"
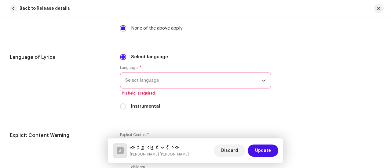
scroll to position [958, 0]
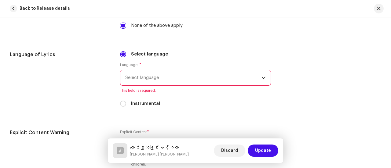
click at [158, 70] on span "Select language" at bounding box center [193, 77] width 136 height 15
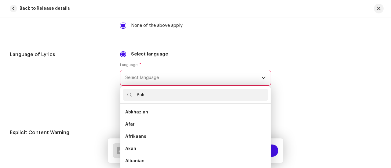
scroll to position [0, 0]
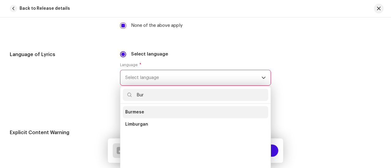
type input "Bur"
click at [142, 109] on span "Burmese" at bounding box center [134, 112] width 19 height 6
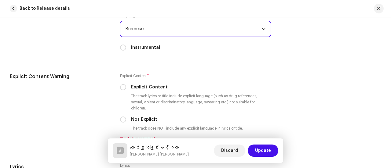
scroll to position [1024, 0]
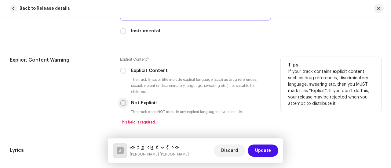
click at [120, 100] on input "Not Explicit" at bounding box center [123, 103] width 6 height 6
radio input "true"
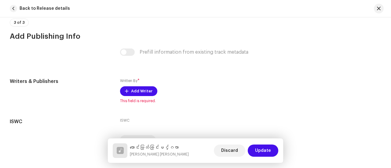
scroll to position [1236, 0]
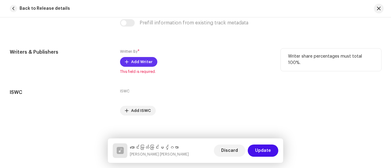
click at [131, 56] on span "Add Writer" at bounding box center [141, 62] width 21 height 12
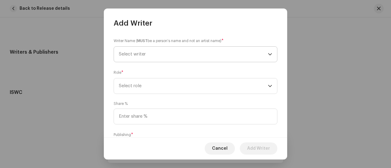
click at [170, 60] on span "Select writer" at bounding box center [193, 54] width 149 height 15
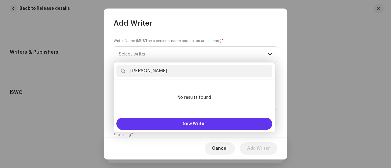
type input "[PERSON_NAME]"
click at [178, 124] on button "New Writer" at bounding box center [194, 124] width 156 height 12
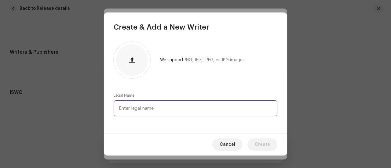
click at [155, 105] on input "text" at bounding box center [196, 108] width 164 height 16
type input "[PERSON_NAME]"
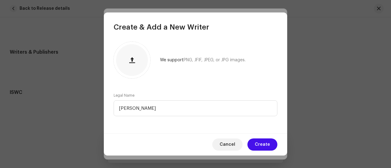
click at [266, 138] on div "Cancel Create" at bounding box center [195, 144] width 183 height 22
click at [266, 147] on span "Create" at bounding box center [262, 145] width 15 height 12
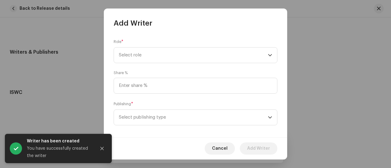
scroll to position [92, 0]
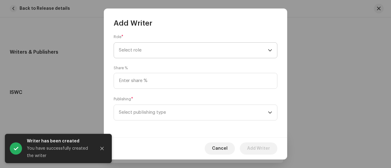
click at [162, 46] on span "Select role" at bounding box center [193, 50] width 149 height 15
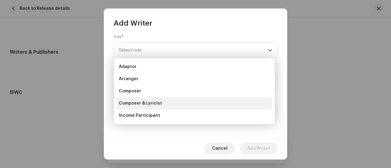
click at [150, 101] on span "Composer & Lyricist" at bounding box center [140, 103] width 43 height 6
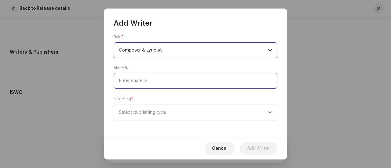
click at [142, 79] on input at bounding box center [196, 81] width 164 height 16
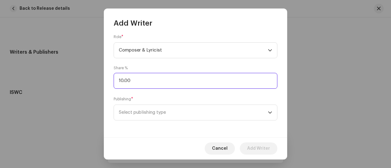
type input "100.00"
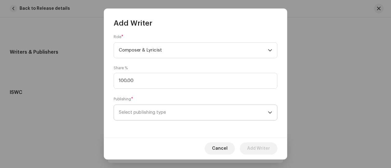
click at [144, 112] on span "Select publishing type" at bounding box center [193, 112] width 149 height 15
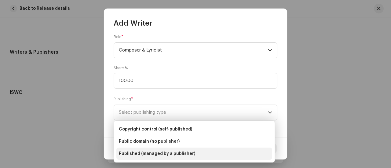
click at [152, 155] on span "Published (managed by a publisher)" at bounding box center [157, 154] width 76 height 6
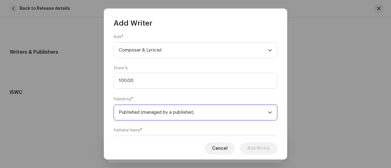
scroll to position [123, 0]
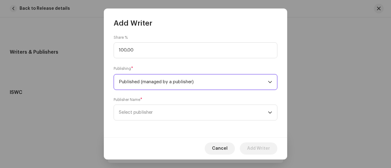
click at [137, 87] on span "Published (managed by a publisher)" at bounding box center [193, 81] width 149 height 15
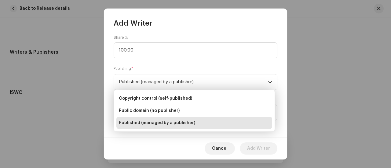
click at [145, 125] on span "Published (managed by a publisher)" at bounding box center [157, 123] width 76 height 6
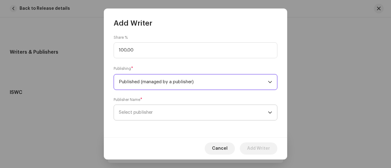
click at [145, 112] on span "Select publisher" at bounding box center [136, 112] width 34 height 5
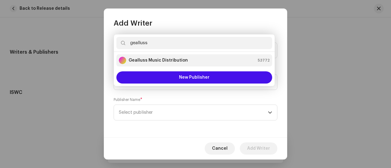
type input "gealluss"
click at [153, 60] on strong "Gealluss Music Distribution" at bounding box center [158, 60] width 59 height 6
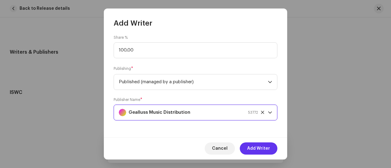
click at [263, 150] on span "Add Writer" at bounding box center [258, 149] width 23 height 12
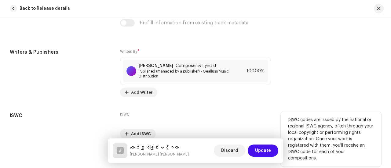
scroll to position [1260, 0]
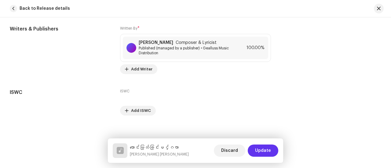
click at [263, 146] on span "Update" at bounding box center [263, 151] width 16 height 12
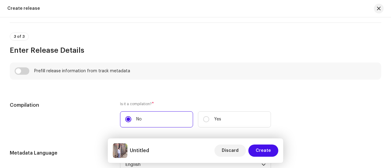
scroll to position [399, 0]
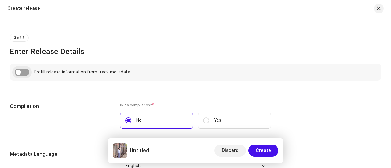
click at [24, 71] on input "checkbox" at bounding box center [22, 72] width 15 height 7
checkbox input "true"
type input "ကောင်းမြတ်ခြင်းမင်္ဂလာ"
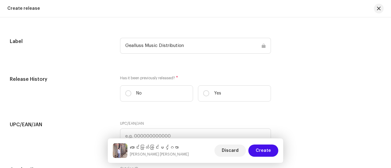
scroll to position [900, 0]
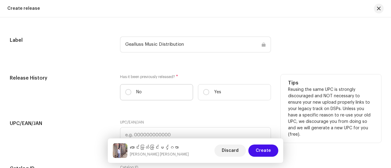
click at [148, 94] on label "No" at bounding box center [156, 92] width 73 height 16
click at [131, 94] on input "No" at bounding box center [128, 92] width 6 height 6
radio input "true"
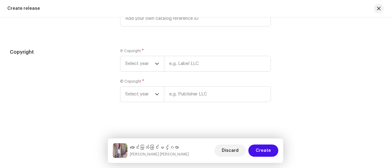
scroll to position [1065, 0]
click at [140, 61] on span "Select year" at bounding box center [140, 63] width 30 height 15
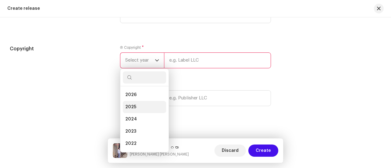
click at [138, 110] on li "2025" at bounding box center [144, 107] width 43 height 12
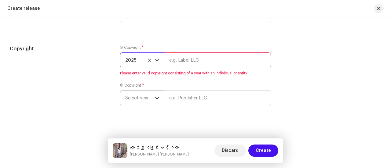
click at [139, 95] on span "Select year" at bounding box center [140, 98] width 30 height 15
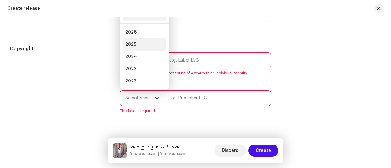
click at [140, 49] on li "2025" at bounding box center [144, 44] width 43 height 12
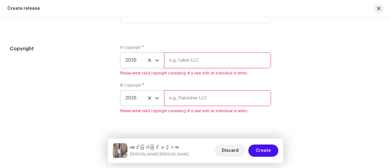
click at [183, 64] on input "text" at bounding box center [217, 61] width 107 height 16
type input "Gealluss Music Distribution"
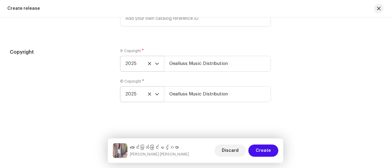
click at [214, 80] on div "© Copyright * 2025 Gealluss Music Distribution" at bounding box center [195, 90] width 151 height 23
click at [231, 59] on input "Gealluss Music Distribution" at bounding box center [217, 64] width 107 height 16
click at [241, 60] on input "Gealluss Music Distribution" at bounding box center [217, 64] width 107 height 16
click at [257, 149] on span "Create" at bounding box center [263, 151] width 15 height 12
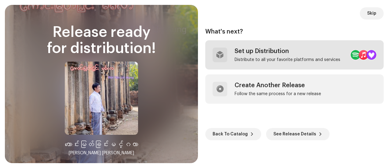
click at [280, 50] on div "Set up Distribution" at bounding box center [287, 51] width 106 height 7
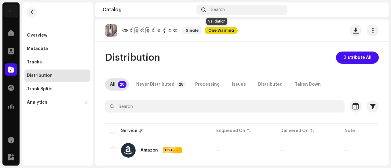
click at [220, 30] on span "One Warning" at bounding box center [221, 30] width 33 height 7
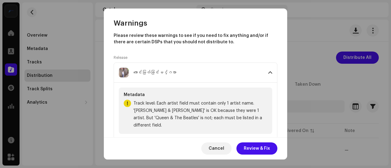
scroll to position [9, 0]
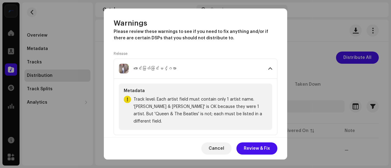
click at [160, 106] on span "Track level: Each artist field must contain only 1 artist name. '[PERSON_NAME] …" at bounding box center [200, 110] width 134 height 29
click at [146, 106] on span "Track level: Each artist field must contain only 1 artist name. '[PERSON_NAME] …" at bounding box center [200, 110] width 134 height 29
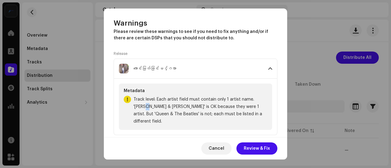
click at [146, 106] on span "Track level: Each artist field must contain only 1 artist name. '[PERSON_NAME] …" at bounding box center [200, 110] width 134 height 29
click at [160, 107] on span "Track level: Each artist field must contain only 1 artist name. '[PERSON_NAME] …" at bounding box center [200, 110] width 134 height 29
click at [140, 108] on span "Track level: Each artist field must contain only 1 artist name. '[PERSON_NAME] …" at bounding box center [200, 110] width 134 height 29
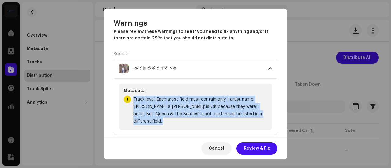
click at [140, 108] on span "Track level: Each artist field must contain only 1 artist name. '[PERSON_NAME] …" at bounding box center [200, 110] width 134 height 29
click at [155, 108] on span "Track level: Each artist field must contain only 1 artist name. '[PERSON_NAME] …" at bounding box center [200, 110] width 134 height 29
click at [167, 108] on span "Track level: Each artist field must contain only 1 artist name. '[PERSON_NAME] …" at bounding box center [200, 110] width 134 height 29
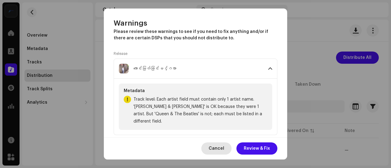
click at [217, 147] on span "Cancel" at bounding box center [217, 149] width 16 height 12
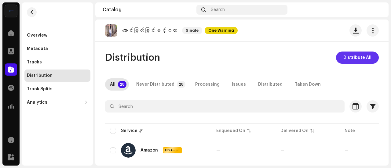
click at [360, 60] on span "Distribute All" at bounding box center [357, 58] width 28 height 12
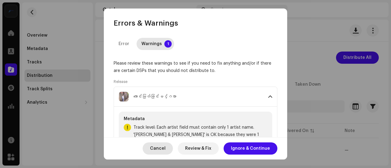
click at [156, 153] on span "Cancel" at bounding box center [158, 149] width 16 height 12
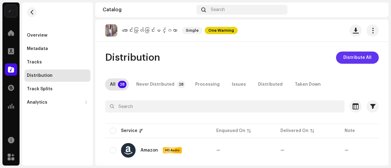
click at [347, 58] on span "Distribute All" at bounding box center [357, 58] width 28 height 12
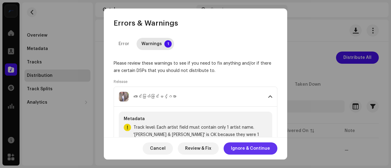
click at [245, 148] on span "Ignore & Continue" at bounding box center [250, 149] width 39 height 12
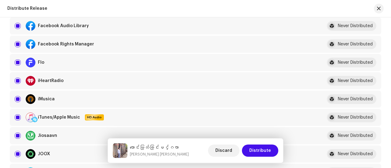
scroll to position [214, 0]
click at [18, 42] on input "checkbox" at bounding box center [18, 44] width 6 height 6
checkbox input "false"
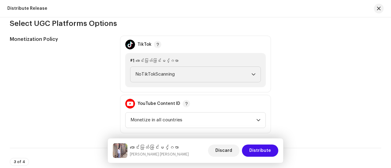
scroll to position [653, 0]
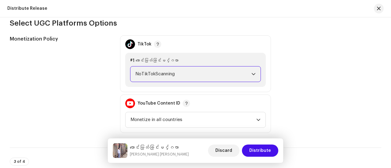
click at [163, 77] on span "NoTikTokScanning" at bounding box center [193, 74] width 116 height 15
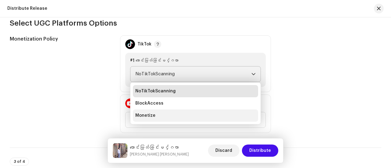
click at [144, 114] on span "Monetize" at bounding box center [145, 116] width 20 height 6
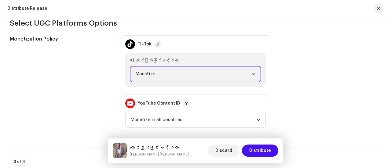
click at [114, 79] on div "Monetization Policy TikTok #1 ကောင်းမြတ်ခြင်းမင်္ဂလာ Monetize YouTube Content I…" at bounding box center [195, 84] width 371 height 98
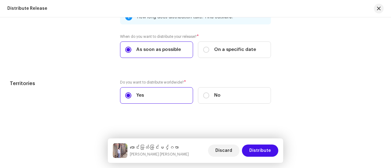
scroll to position [982, 0]
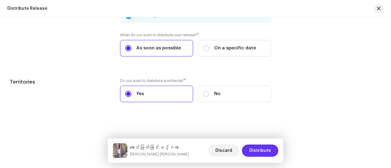
click at [268, 151] on span "Distribute" at bounding box center [260, 151] width 22 height 12
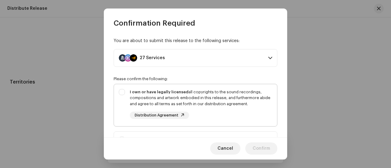
click at [195, 97] on div "I own or have legally licensed all copyrights to the sound recordings, composit…" at bounding box center [201, 98] width 142 height 18
checkbox input "true"
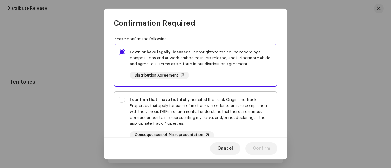
click at [120, 102] on div "I confirm that I have truthfully indicated the Track Origin and Track Propertie…" at bounding box center [195, 118] width 163 height 52
checkbox input "true"
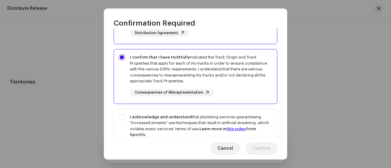
scroll to position [103, 0]
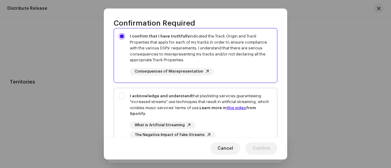
click at [119, 96] on div "I acknowledge and understand that playlisting services guaranteeing "increased …" at bounding box center [195, 116] width 163 height 56
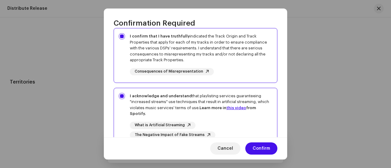
checkbox input "true"
click at [259, 151] on span "Confirm" at bounding box center [260, 149] width 17 height 12
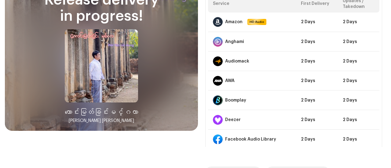
scroll to position [43, 0]
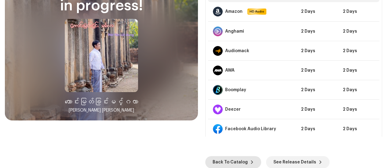
click at [227, 163] on span "Back To Catalog" at bounding box center [229, 162] width 35 height 12
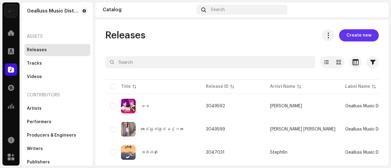
click at [350, 34] on span "Create new" at bounding box center [358, 35] width 25 height 12
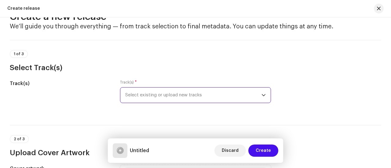
click at [156, 94] on span "Select existing or upload new tracks" at bounding box center [193, 95] width 136 height 15
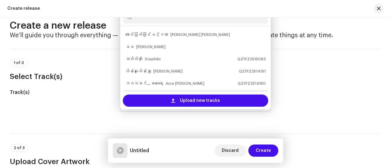
scroll to position [10, 0]
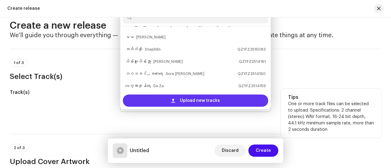
click at [152, 100] on div "Upload new tracks" at bounding box center [195, 101] width 145 height 12
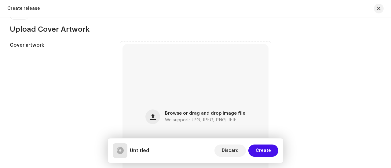
scroll to position [195, 0]
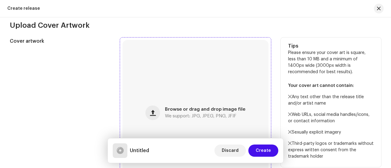
click at [205, 96] on div "Browse or drag and drop image file We support: JPG, JPEG, PNG, JFIF" at bounding box center [195, 113] width 146 height 146
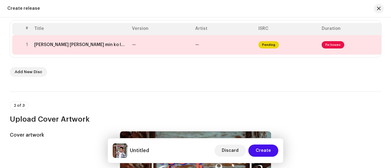
scroll to position [118, 0]
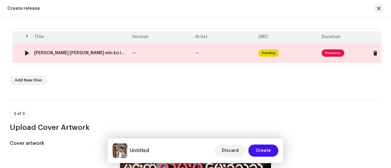
click at [178, 54] on td "—" at bounding box center [160, 53] width 63 height 20
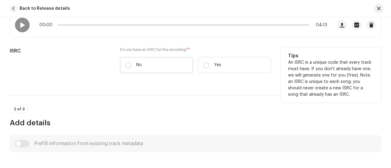
scroll to position [135, 0]
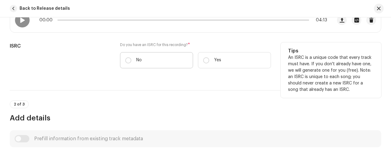
click at [157, 55] on label "No" at bounding box center [156, 60] width 73 height 16
click at [131, 57] on input "No" at bounding box center [128, 60] width 6 height 6
radio input "true"
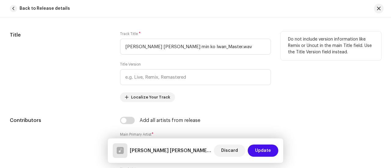
scroll to position [290, 0]
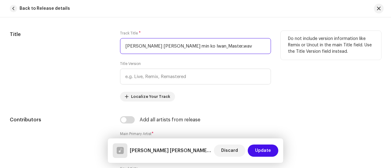
click at [176, 49] on input "WAI YAN LIN AUNG min ko lwan_Master.wav" at bounding box center [195, 46] width 151 height 16
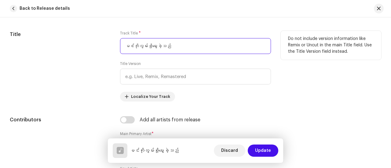
type input "မင်းကိုလွမ်းဖို့မွေးခဲ့သည်"
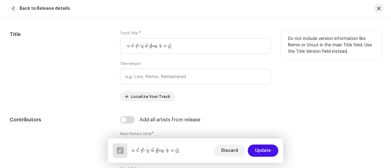
click at [106, 58] on div "Title" at bounding box center [60, 66] width 100 height 71
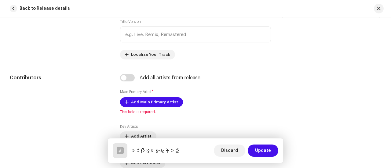
scroll to position [332, 0]
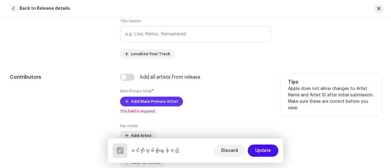
click at [150, 101] on span "Add Main Primary Artist" at bounding box center [154, 102] width 47 height 12
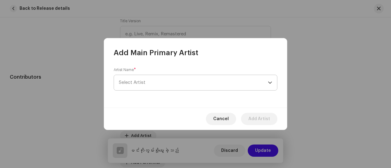
click at [156, 79] on span "Select Artist" at bounding box center [193, 82] width 149 height 15
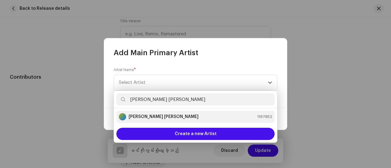
type input "Wai Yan Lin"
click at [159, 119] on strong "[PERSON_NAME] [PERSON_NAME]" at bounding box center [164, 117] width 70 height 6
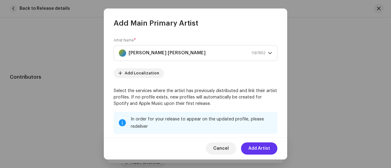
click at [268, 149] on span "Add Artist" at bounding box center [259, 149] width 22 height 12
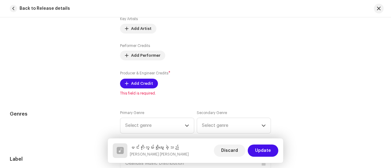
scroll to position [449, 0]
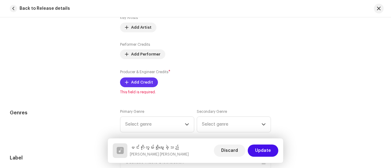
click at [139, 84] on span "Add Credit" at bounding box center [142, 82] width 22 height 12
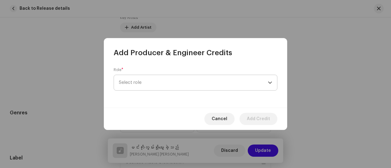
click at [152, 78] on span "Select role" at bounding box center [193, 82] width 149 height 15
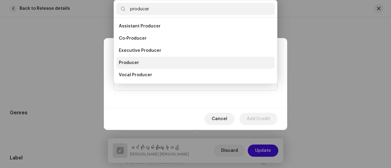
type input "producer"
click at [139, 61] on li "Producer" at bounding box center [195, 63] width 158 height 12
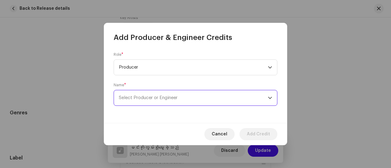
click at [154, 104] on span "Select Producer or Engineer" at bounding box center [193, 97] width 149 height 15
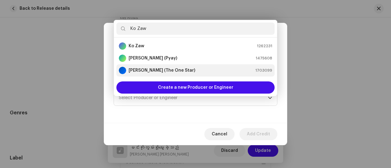
type input "Ko Zaw"
click at [155, 71] on strong "[PERSON_NAME] (The One Star)" at bounding box center [162, 70] width 67 height 6
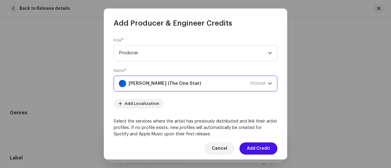
click at [256, 148] on span "Add Credit" at bounding box center [258, 149] width 23 height 12
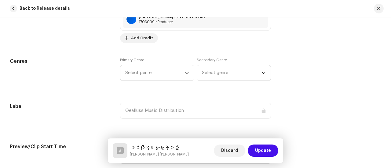
scroll to position [527, 0]
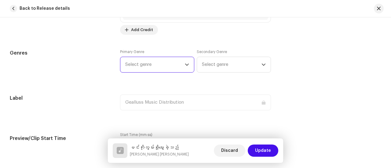
click at [144, 58] on span "Select genre" at bounding box center [155, 64] width 60 height 15
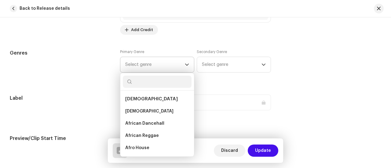
type input "h"
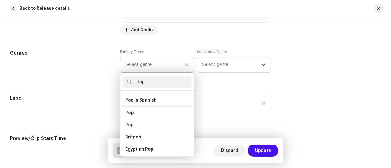
scroll to position [223, 0]
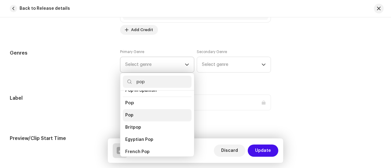
type input "pop"
click at [138, 112] on li "Pop" at bounding box center [157, 115] width 69 height 12
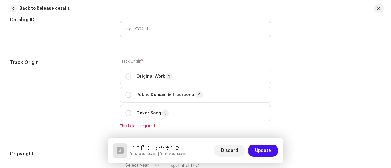
scroll to position [691, 0]
click at [141, 76] on p "Original Work" at bounding box center [154, 76] width 36 height 7
radio input "true"
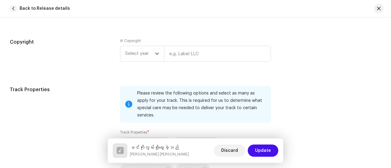
scroll to position [803, 0]
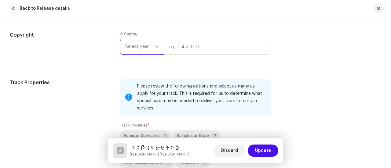
click at [140, 51] on span "Select year" at bounding box center [140, 46] width 30 height 15
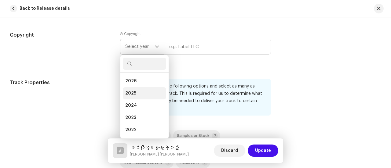
click at [141, 95] on li "2025" at bounding box center [144, 93] width 43 height 12
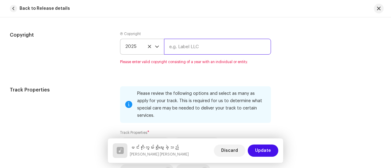
click at [193, 49] on input "text" at bounding box center [217, 47] width 107 height 16
type input "Gealluss Music Distribution"
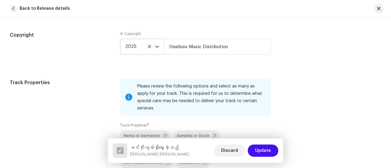
click at [132, 64] on div "Ⓟ Copyright 2025 Gealluss Music Distribution" at bounding box center [195, 47] width 151 height 33
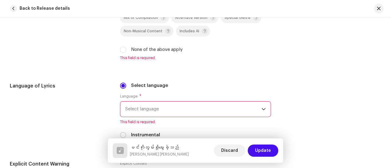
scroll to position [938, 0]
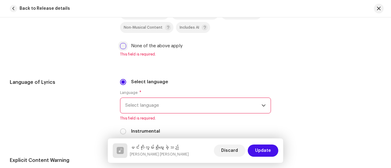
click at [121, 43] on input "None of the above apply" at bounding box center [123, 46] width 6 height 6
checkbox input "true"
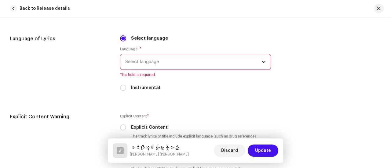
scroll to position [988, 0]
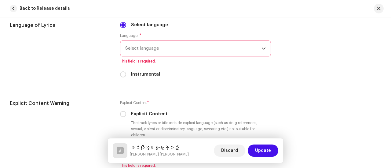
click at [157, 45] on span "Select language" at bounding box center [193, 48] width 136 height 15
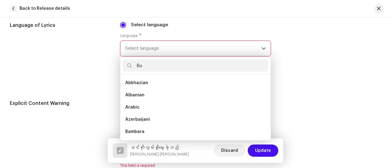
scroll to position [0, 0]
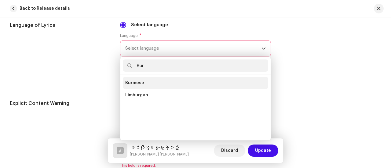
type input "Bur"
click at [147, 77] on li "Burmese" at bounding box center [195, 83] width 145 height 12
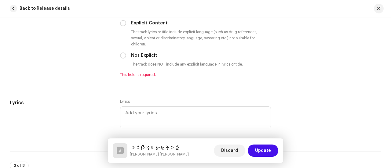
scroll to position [1092, 0]
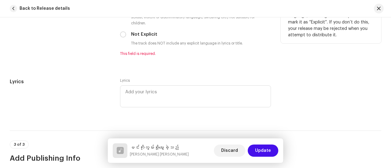
click at [145, 31] on label "Not Explicit" at bounding box center [144, 34] width 26 height 7
click at [126, 31] on input "Not Explicit" at bounding box center [123, 34] width 6 height 6
radio input "true"
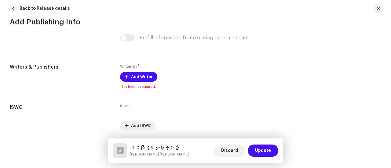
scroll to position [1232, 0]
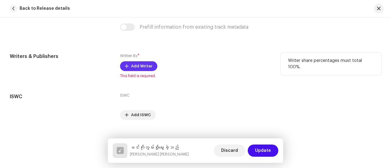
click at [143, 62] on span "Add Writer" at bounding box center [141, 66] width 21 height 12
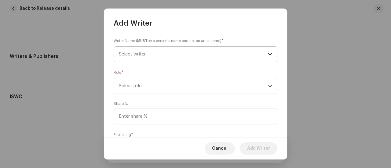
click at [158, 53] on span "Select writer" at bounding box center [193, 54] width 149 height 15
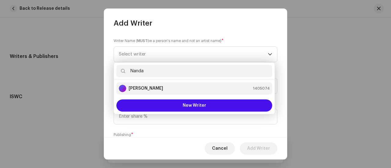
type input "Nanda"
click at [151, 88] on strong "[PERSON_NAME]" at bounding box center [146, 88] width 34 height 6
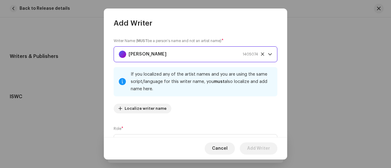
scroll to position [92, 0]
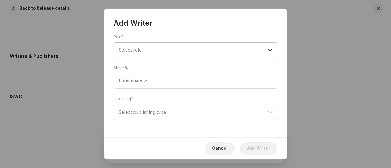
click at [145, 49] on span "Select role" at bounding box center [193, 50] width 149 height 15
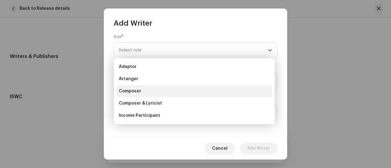
drag, startPoint x: 145, startPoint y: 106, endPoint x: 147, endPoint y: 92, distance: 13.2
click at [147, 92] on ul "Adaptor Arranger Composer Composer & Lyricist Income Participant Lyricist Sub A…" at bounding box center [194, 121] width 161 height 127
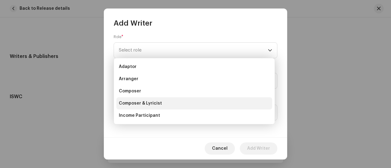
click at [146, 104] on span "Composer & Lyricist" at bounding box center [140, 103] width 43 height 6
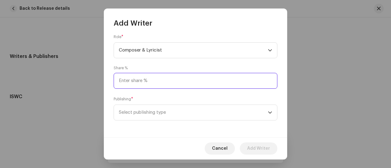
click at [147, 85] on input at bounding box center [196, 81] width 164 height 16
type input "100.00"
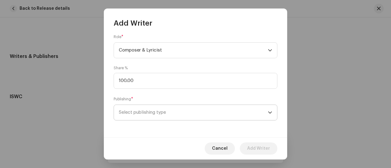
click at [155, 113] on span "Select publishing type" at bounding box center [193, 112] width 149 height 15
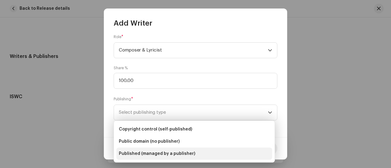
click at [150, 149] on li "Published (managed by a publisher)" at bounding box center [194, 154] width 156 height 12
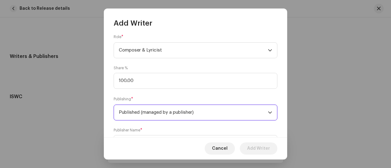
scroll to position [123, 0]
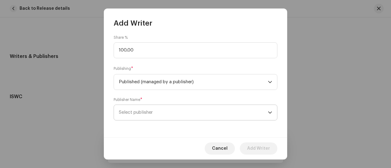
click at [152, 113] on span "Select publisher" at bounding box center [136, 112] width 34 height 5
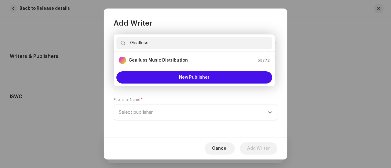
type input "Gealluss"
click at [184, 63] on strong "Gealluss Music Distribution" at bounding box center [158, 60] width 59 height 6
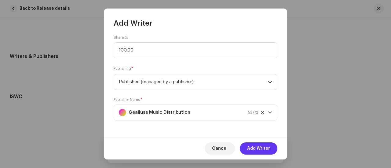
click at [266, 153] on span "Add Writer" at bounding box center [258, 149] width 23 height 12
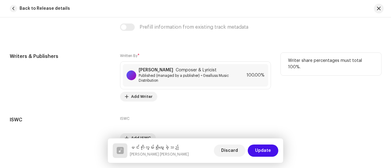
scroll to position [1260, 0]
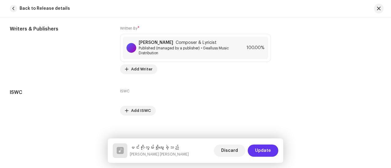
click at [258, 150] on span "Update" at bounding box center [263, 151] width 16 height 12
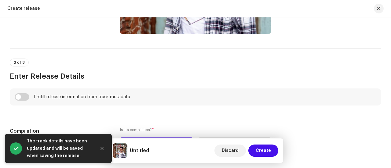
scroll to position [393, 0]
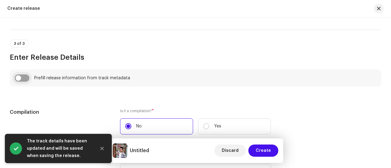
click at [28, 78] on input "checkbox" at bounding box center [22, 77] width 15 height 7
checkbox input "true"
type input "မင်းကိုလွမ်းဖို့မွေးခဲ့သည်"
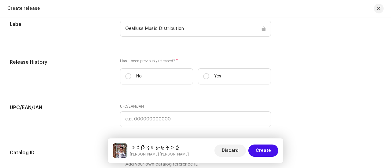
scroll to position [930, 0]
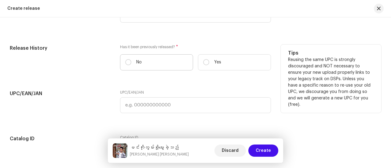
click at [142, 64] on label "No" at bounding box center [156, 62] width 73 height 16
click at [131, 64] on input "No" at bounding box center [128, 62] width 6 height 6
radio input "true"
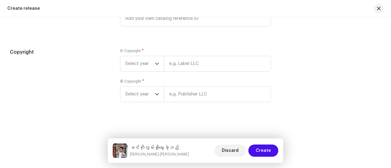
scroll to position [1065, 0]
click at [142, 61] on span "Select year" at bounding box center [140, 63] width 30 height 15
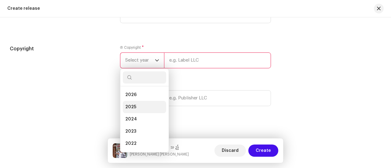
click at [135, 113] on li "2025" at bounding box center [144, 107] width 43 height 12
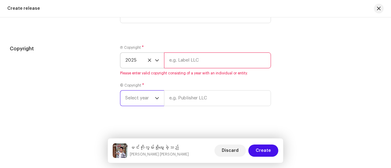
click at [136, 104] on span "Select year" at bounding box center [140, 98] width 30 height 15
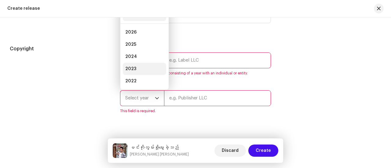
scroll to position [10, 0]
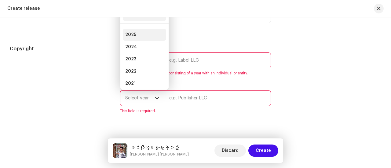
click at [140, 37] on li "2025" at bounding box center [144, 35] width 43 height 12
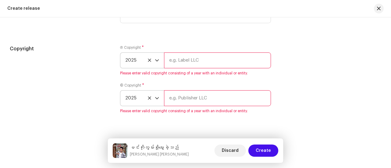
click at [180, 67] on input "text" at bounding box center [217, 61] width 107 height 16
type input "Gealluss Music Distribution"
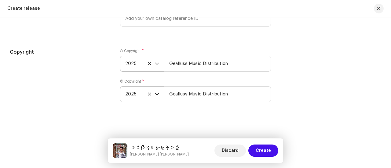
click at [217, 85] on div "© Copyright * 2025 Gealluss Music Distribution" at bounding box center [195, 90] width 151 height 23
click at [266, 149] on span "Create" at bounding box center [263, 151] width 15 height 12
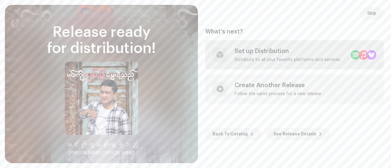
click at [281, 56] on div "Set up Distribution Distribute to all your favorite platforms and services" at bounding box center [287, 55] width 106 height 15
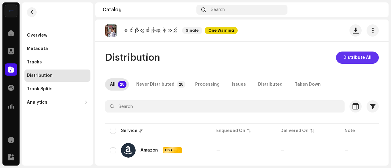
click at [347, 56] on span "Distribute All" at bounding box center [357, 58] width 28 height 12
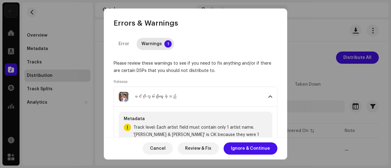
scroll to position [28, 0]
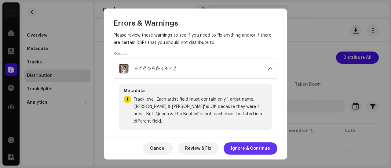
click at [255, 149] on span "Ignore & Continue" at bounding box center [250, 149] width 39 height 12
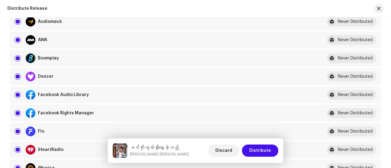
scroll to position [128, 0]
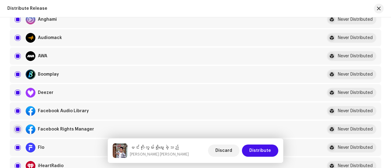
click at [16, 128] on input "checkbox" at bounding box center [18, 129] width 6 height 6
checkbox input "false"
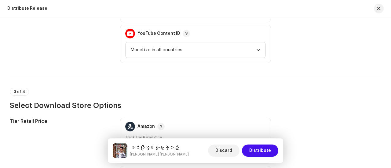
scroll to position [706, 0]
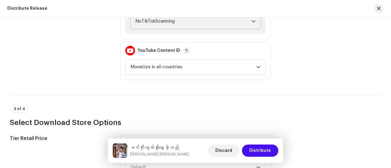
click at [157, 26] on span "NoTikTokScanning" at bounding box center [193, 21] width 116 height 15
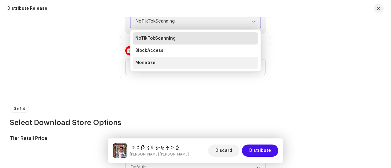
click at [150, 62] on span "Monetize" at bounding box center [145, 63] width 20 height 6
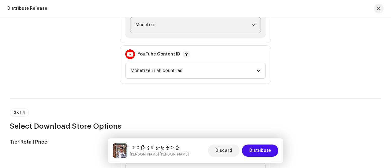
click at [86, 81] on div "Monetization Policy" at bounding box center [60, 35] width 100 height 98
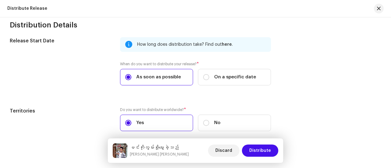
scroll to position [982, 0]
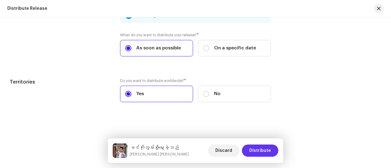
click at [262, 150] on span "Distribute" at bounding box center [260, 151] width 22 height 12
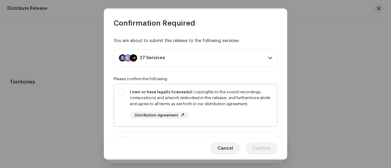
click at [238, 102] on div "I own or have legally licensed all copyrights to the sound recordings, composit…" at bounding box center [201, 98] width 142 height 18
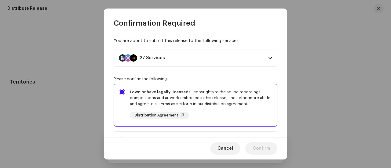
checkbox input "true"
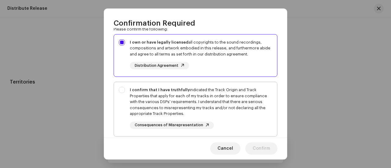
click at [204, 86] on div "I confirm that I have truthfully indicated the Track Origin and Track Propertie…" at bounding box center [195, 108] width 163 height 52
checkbox input "true"
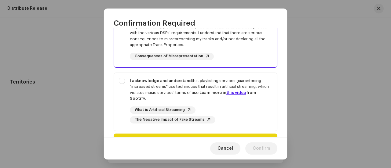
scroll to position [128, 0]
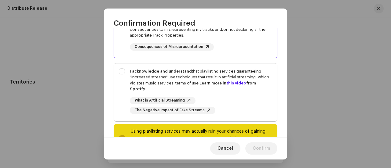
click at [187, 74] on div "I acknowledge and understand that playlisting services guaranteeing "increased …" at bounding box center [201, 80] width 142 height 24
checkbox input "true"
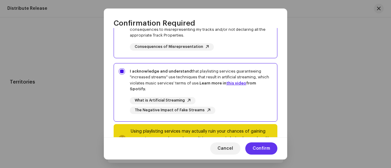
click at [261, 148] on span "Confirm" at bounding box center [260, 149] width 17 height 12
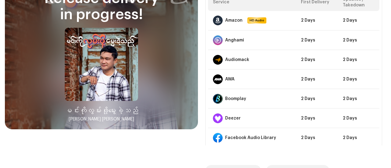
scroll to position [43, 0]
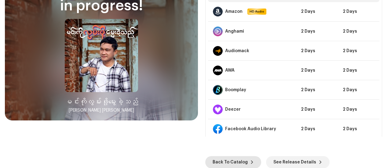
click at [219, 161] on span "Back To Catalog" at bounding box center [229, 162] width 35 height 12
